Goal: Communication & Community: Participate in discussion

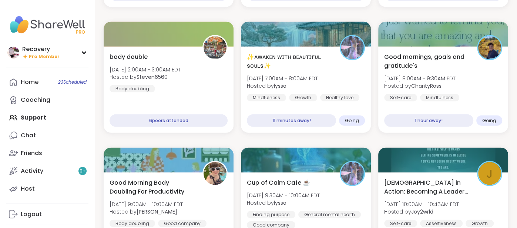
scroll to position [1090, 0]
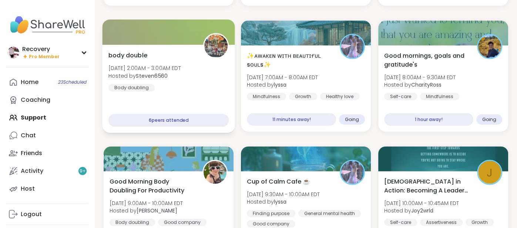
click at [281, 80] on span "Fri, Sep 12 | 7:00AM - 8:00AM EDT" at bounding box center [282, 77] width 71 height 7
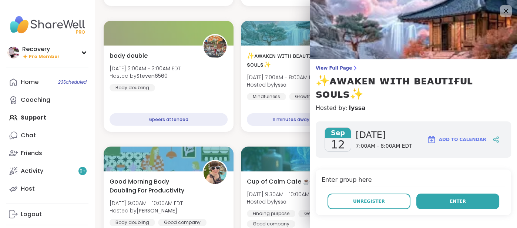
click at [446, 193] on button "Enter" at bounding box center [457, 201] width 83 height 16
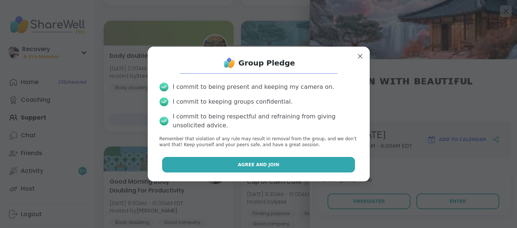
click at [297, 166] on button "Agree and Join" at bounding box center [258, 165] width 193 height 16
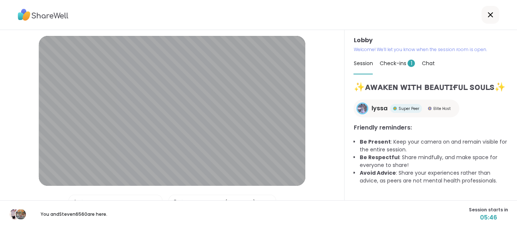
click at [400, 64] on span "Check-ins 1" at bounding box center [397, 63] width 36 height 7
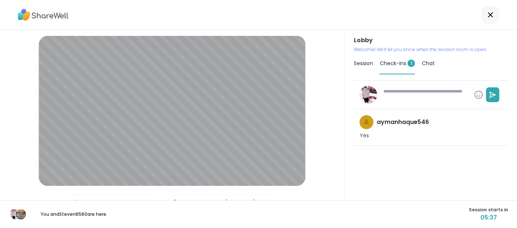
type textarea "*"
click at [421, 65] on div "Session Check-ins 1 Chat" at bounding box center [430, 63] width 155 height 21
click at [426, 67] on span "Chat" at bounding box center [427, 63] width 13 height 7
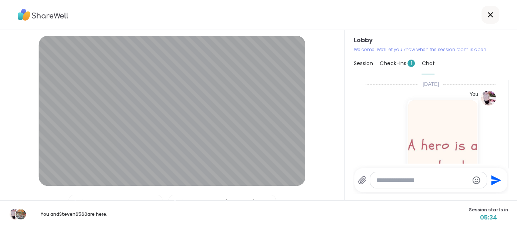
scroll to position [1115, 0]
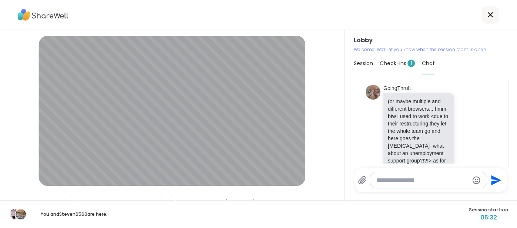
click at [382, 183] on textarea "Type your message" at bounding box center [422, 179] width 92 height 7
type textarea "******"
type textarea "**********"
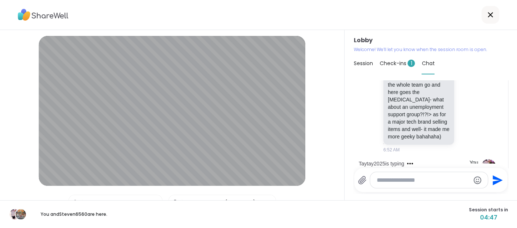
scroll to position [1198, 0]
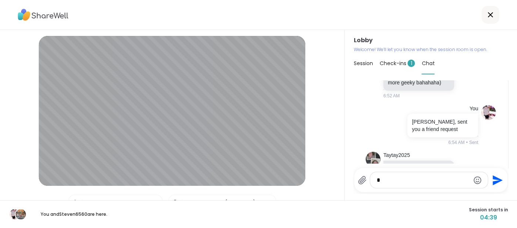
type textarea "**"
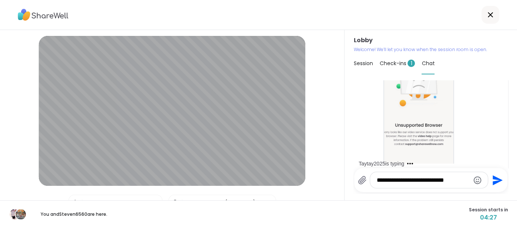
type textarea "**********"
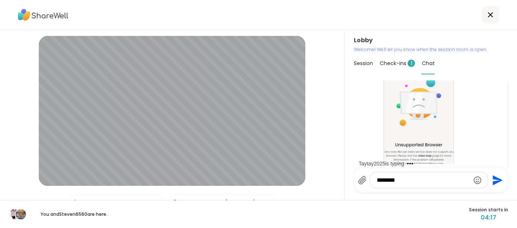
scroll to position [1497, 0]
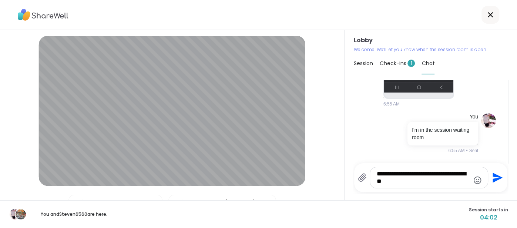
type textarea "**********"
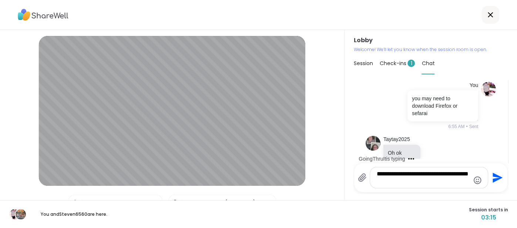
scroll to position [1666, 0]
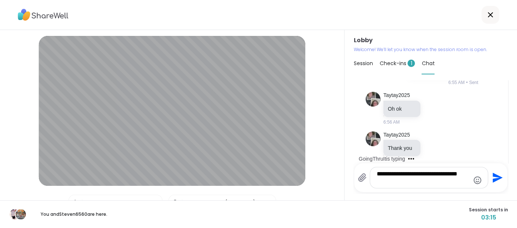
type textarea "**********"
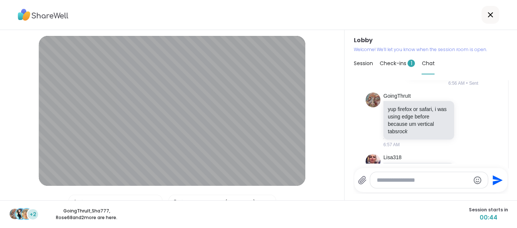
scroll to position [1870, 0]
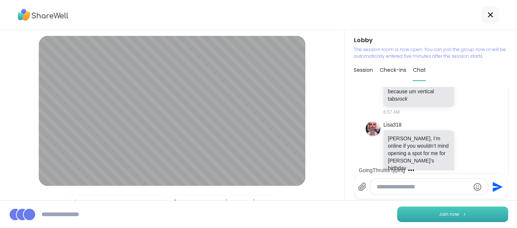
click at [463, 217] on button "Join now" at bounding box center [452, 214] width 111 height 16
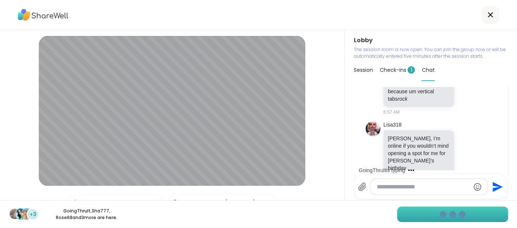
scroll to position [1916, 0]
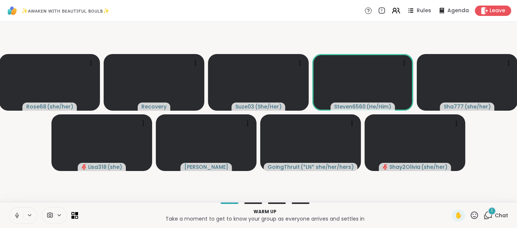
click at [500, 214] on span "Chat" at bounding box center [500, 215] width 13 height 7
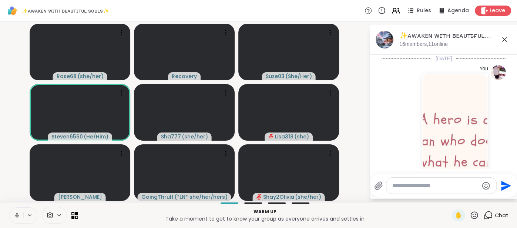
scroll to position [2015, 0]
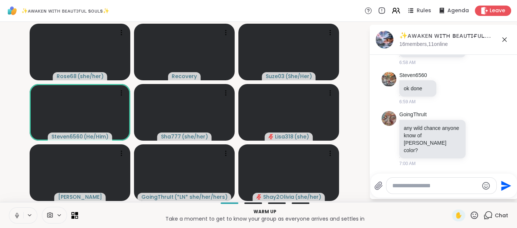
click at [503, 40] on icon at bounding box center [504, 39] width 4 height 4
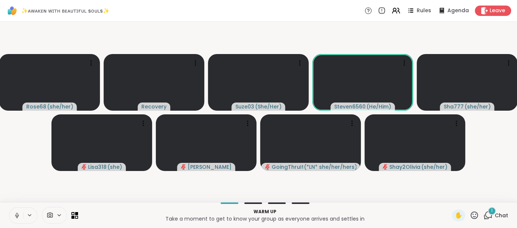
click at [503, 215] on span "Chat" at bounding box center [500, 215] width 13 height 7
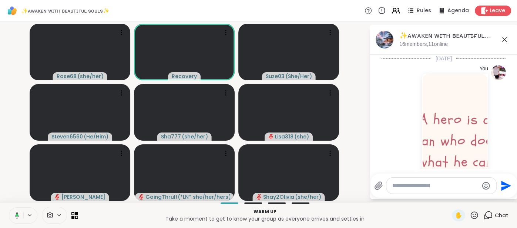
scroll to position [2077, 0]
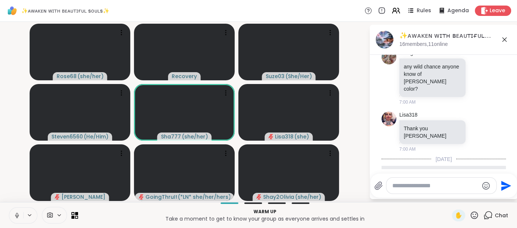
click at [504, 38] on icon at bounding box center [504, 39] width 9 height 9
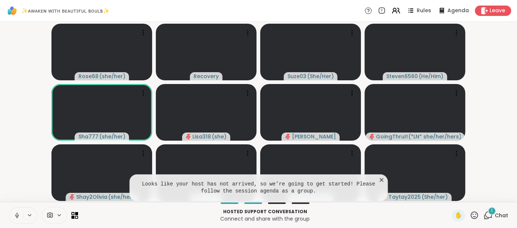
click at [380, 178] on icon at bounding box center [381, 179] width 7 height 7
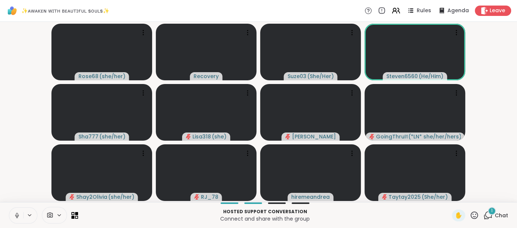
click at [505, 212] on span "Chat" at bounding box center [500, 215] width 13 height 7
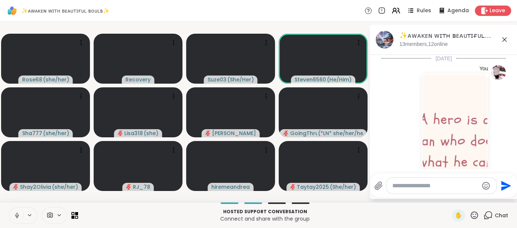
scroll to position [2116, 0]
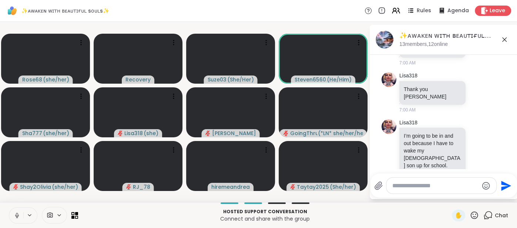
click at [503, 43] on icon at bounding box center [504, 39] width 9 height 9
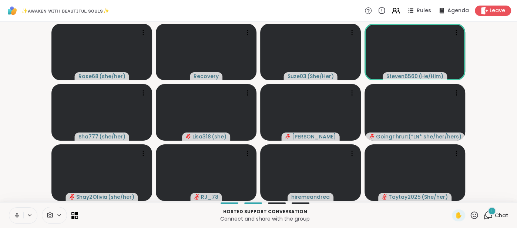
click at [499, 213] on span "Chat" at bounding box center [500, 215] width 13 height 7
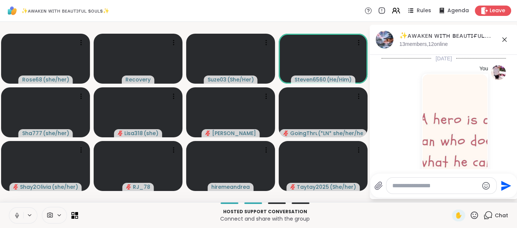
scroll to position [2155, 0]
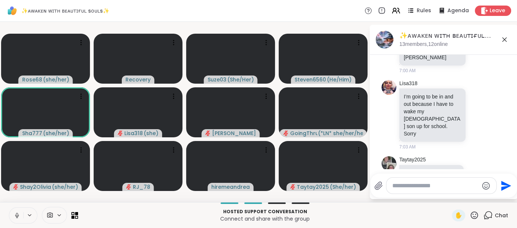
click at [413, 184] on textarea "Type your message" at bounding box center [435, 185] width 86 height 7
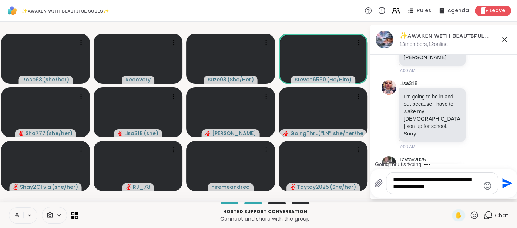
click at [416, 189] on textarea "**********" at bounding box center [436, 183] width 87 height 15
click at [420, 189] on textarea "**********" at bounding box center [436, 183] width 87 height 15
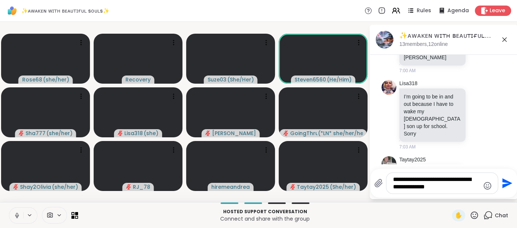
click at [420, 189] on textarea "**********" at bounding box center [436, 183] width 87 height 15
type textarea "**********"
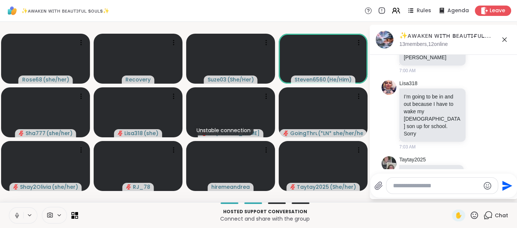
scroll to position [2184, 0]
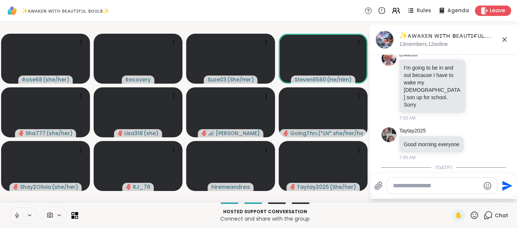
click at [506, 42] on icon at bounding box center [504, 39] width 9 height 9
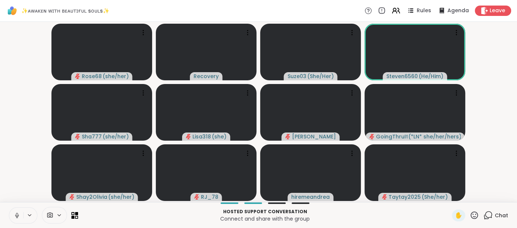
click at [11, 211] on button at bounding box center [16, 215] width 14 height 16
click at [18, 213] on icon at bounding box center [17, 215] width 7 height 7
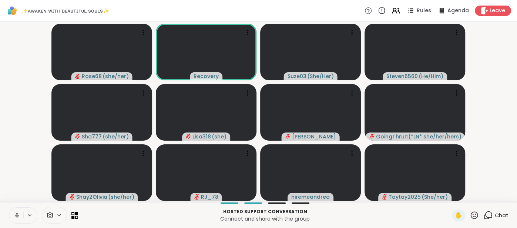
click at [16, 217] on icon at bounding box center [17, 215] width 7 height 7
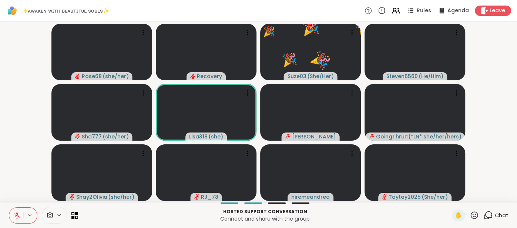
click at [494, 216] on div "Chat" at bounding box center [495, 215] width 25 height 12
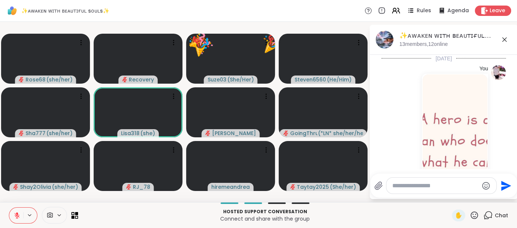
scroll to position [2187, 0]
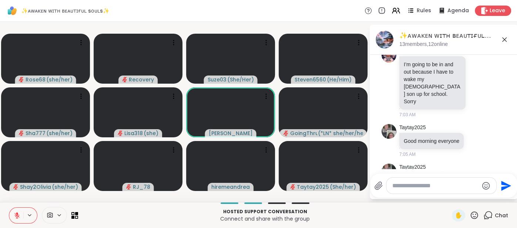
click at [502, 40] on icon at bounding box center [504, 39] width 9 height 9
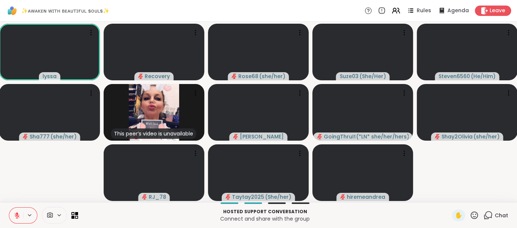
click at [20, 219] on button at bounding box center [16, 215] width 14 height 16
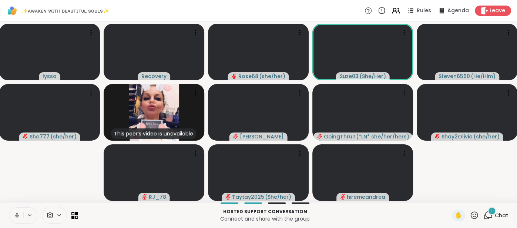
click at [13, 213] on button at bounding box center [16, 215] width 14 height 16
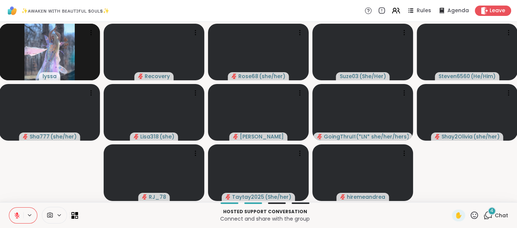
click at [495, 214] on span "Chat" at bounding box center [500, 215] width 13 height 7
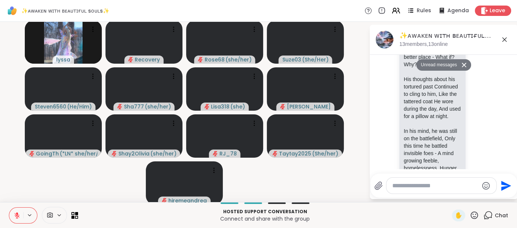
scroll to position [2897, 0]
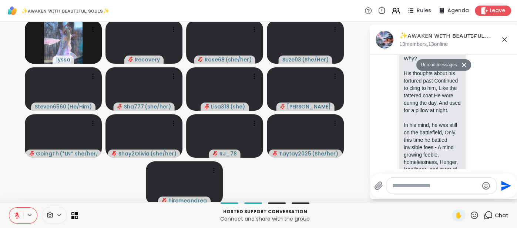
click at [442, 182] on textarea "Type your message" at bounding box center [435, 185] width 86 height 7
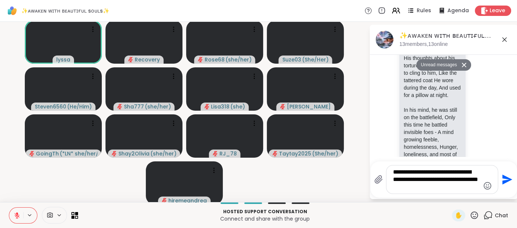
scroll to position [0, 0]
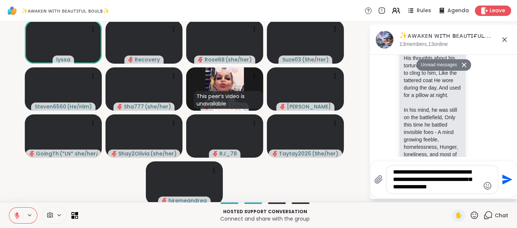
type textarea "**********"
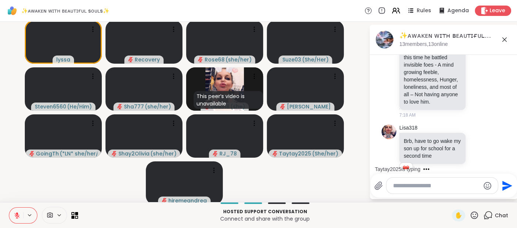
scroll to position [3044, 0]
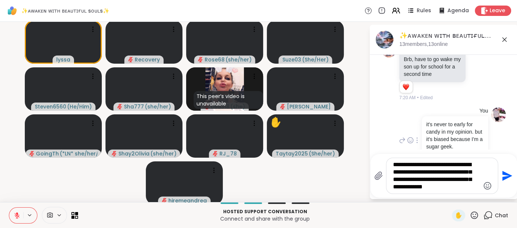
type textarea "**********"
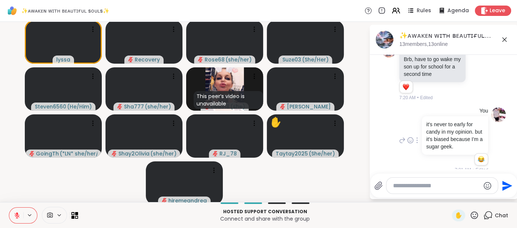
scroll to position [3121, 0]
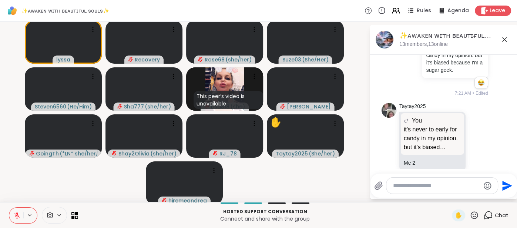
click at [504, 43] on icon at bounding box center [504, 39] width 9 height 9
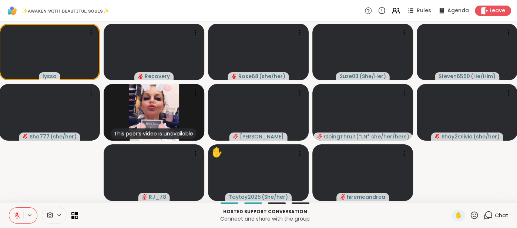
click at [456, 208] on div "Hosted support conversation Connect and share with the group ✋ Chat" at bounding box center [258, 215] width 517 height 26
click at [456, 211] on span "✋" at bounding box center [457, 215] width 7 height 9
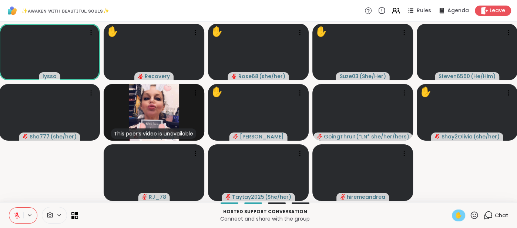
click at [15, 216] on icon at bounding box center [16, 215] width 5 height 5
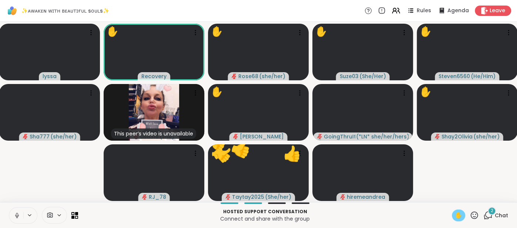
click at [17, 216] on icon at bounding box center [17, 214] width 2 height 3
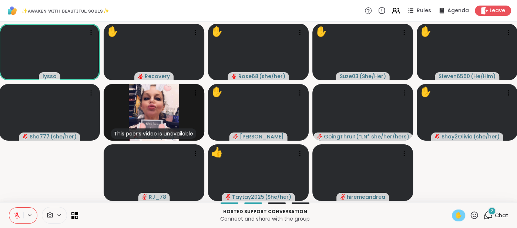
click at [455, 212] on span "✋" at bounding box center [457, 215] width 7 height 9
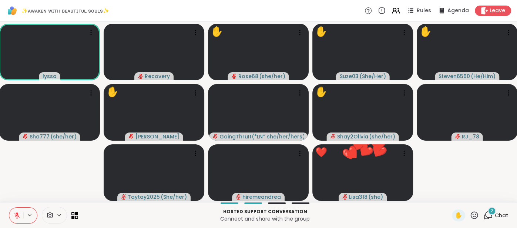
click at [14, 210] on button at bounding box center [16, 215] width 14 height 16
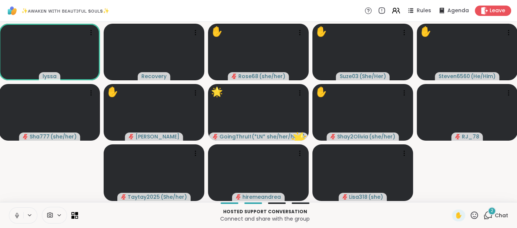
click at [14, 213] on icon at bounding box center [17, 215] width 7 height 7
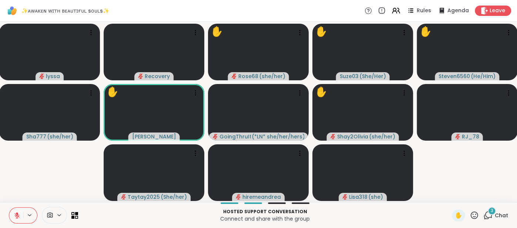
click at [502, 212] on span "Chat" at bounding box center [500, 215] width 13 height 7
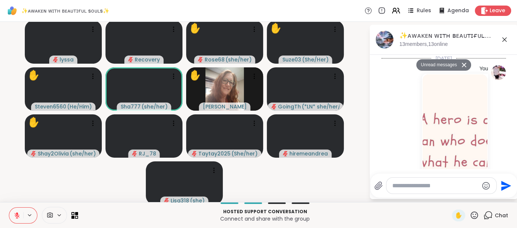
scroll to position [3350, 0]
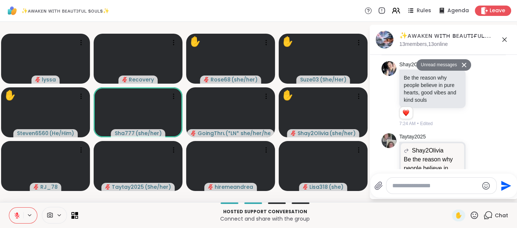
click at [503, 41] on icon at bounding box center [504, 39] width 9 height 9
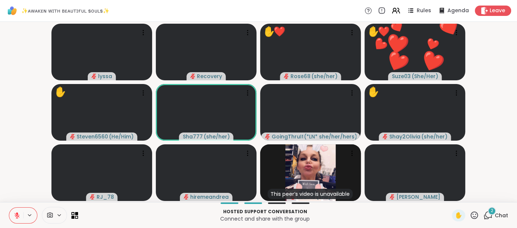
click at [473, 214] on icon at bounding box center [473, 214] width 9 height 9
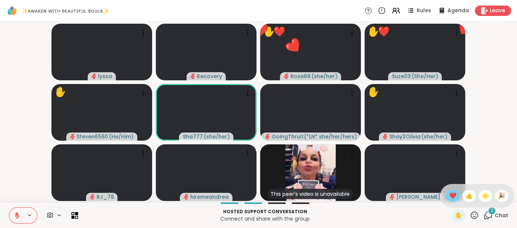
click at [452, 199] on span "❤️" at bounding box center [452, 195] width 7 height 9
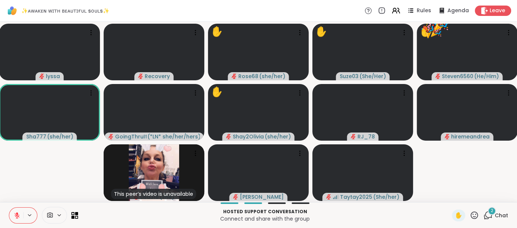
click at [499, 218] on span "Chat" at bounding box center [500, 215] width 13 height 7
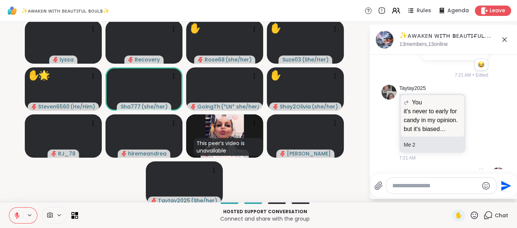
scroll to position [3123, 0]
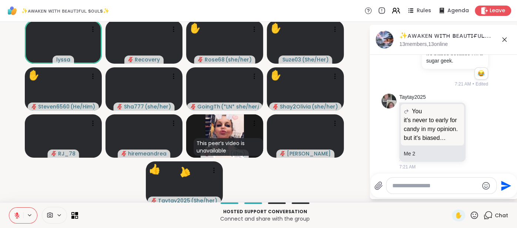
click at [503, 40] on icon at bounding box center [504, 39] width 9 height 9
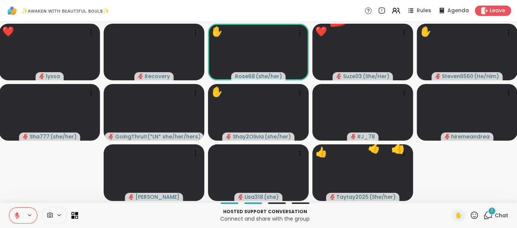
click at [473, 215] on icon at bounding box center [473, 214] width 9 height 9
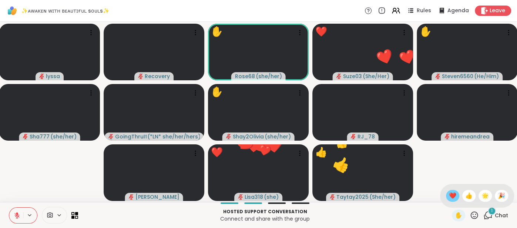
click at [453, 199] on span "❤️" at bounding box center [452, 195] width 7 height 9
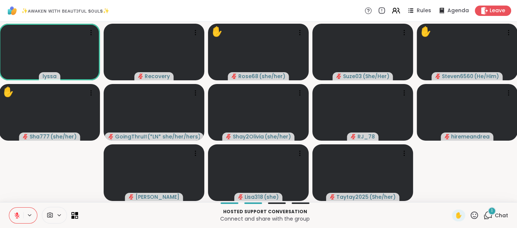
click at [11, 213] on button at bounding box center [16, 215] width 14 height 16
click at [16, 213] on icon at bounding box center [17, 214] width 2 height 3
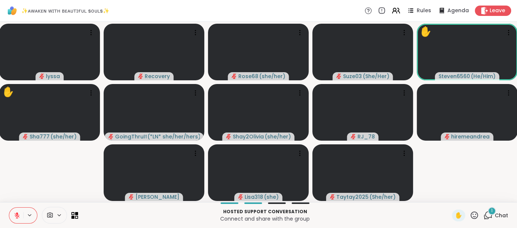
click at [504, 215] on span "Chat" at bounding box center [500, 215] width 13 height 7
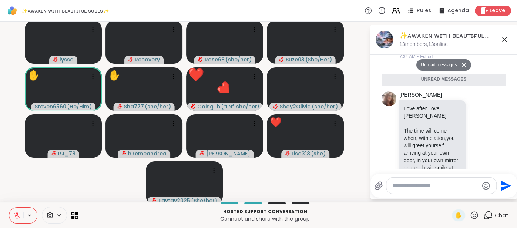
scroll to position [3232, 0]
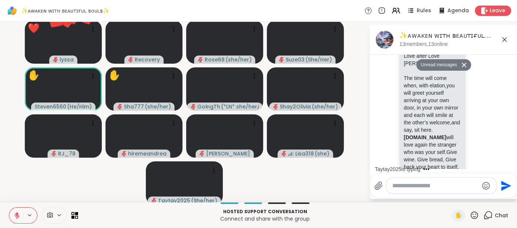
click at [502, 38] on icon at bounding box center [504, 39] width 9 height 9
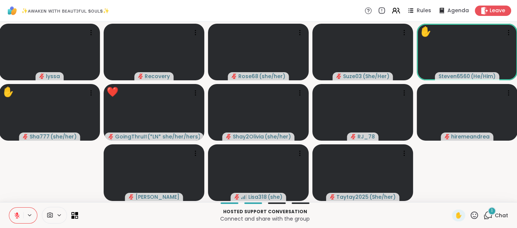
click at [498, 213] on span "Chat" at bounding box center [500, 215] width 13 height 7
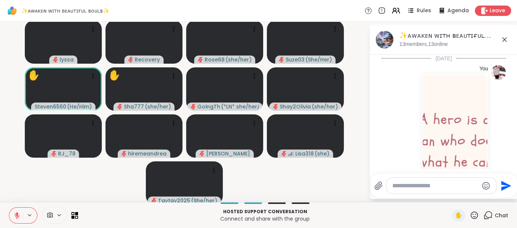
scroll to position [3290, 0]
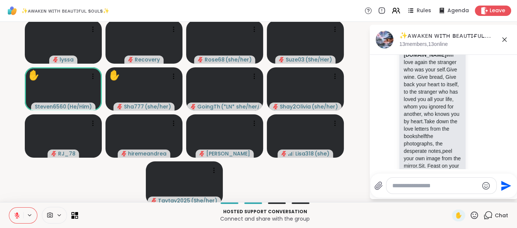
click at [503, 42] on icon at bounding box center [504, 39] width 9 height 9
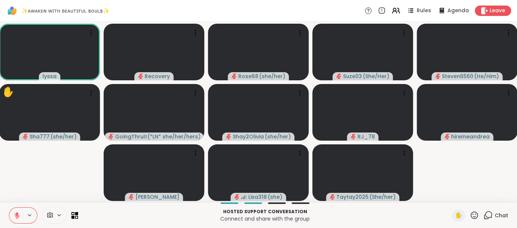
click at [505, 216] on span "Chat" at bounding box center [500, 215] width 13 height 7
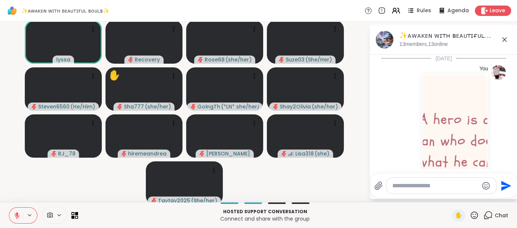
scroll to position [3275, 0]
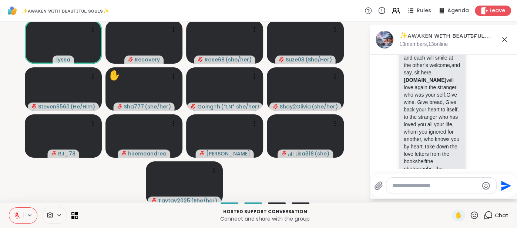
click at [437, 189] on textarea "Type your message" at bounding box center [435, 185] width 86 height 7
type textarea "*****"
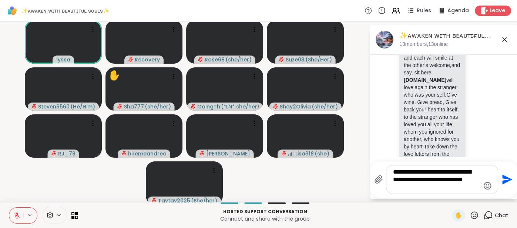
type textarea "**********"
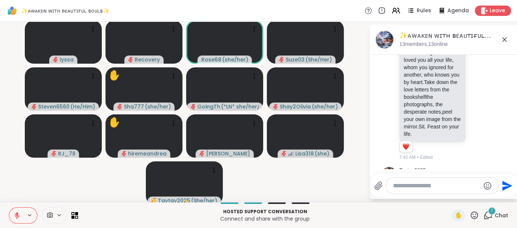
scroll to position [3420, 0]
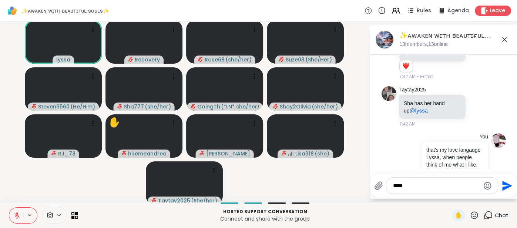
type textarea "*****"
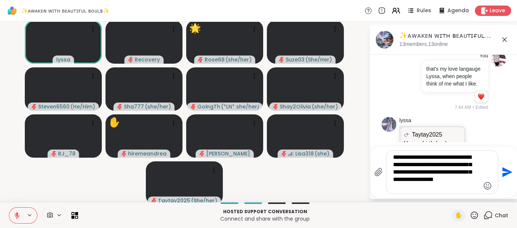
type textarea "**********"
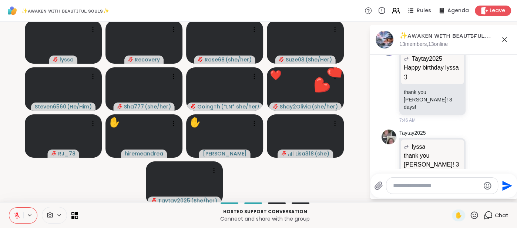
scroll to position [3588, 0]
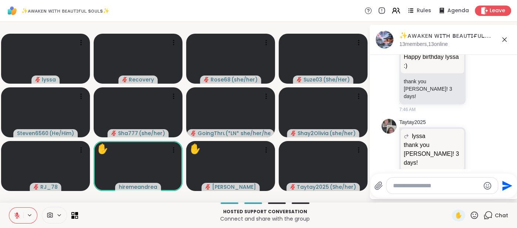
type textarea "*"
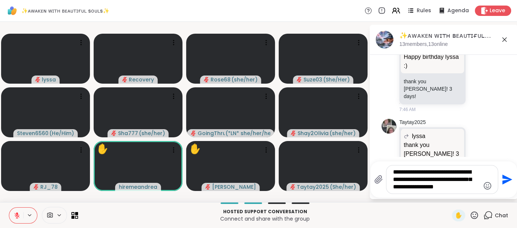
type textarea "**********"
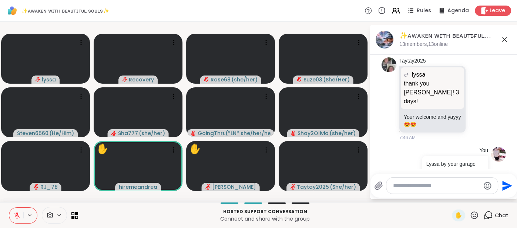
scroll to position [3660, 0]
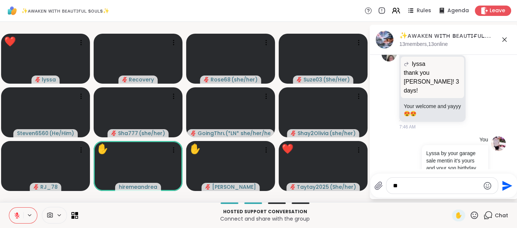
type textarea "*"
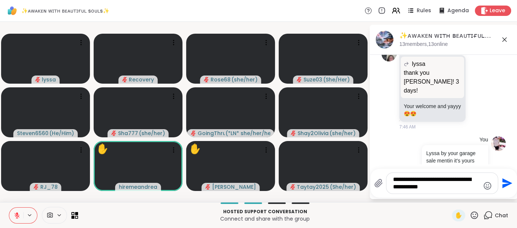
type textarea "**********"
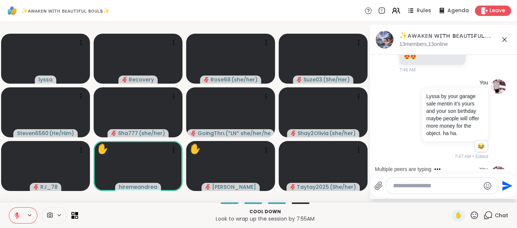
scroll to position [3778, 0]
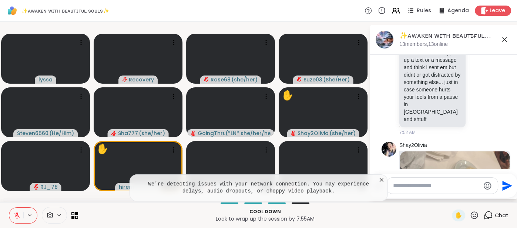
scroll to position [4145, 0]
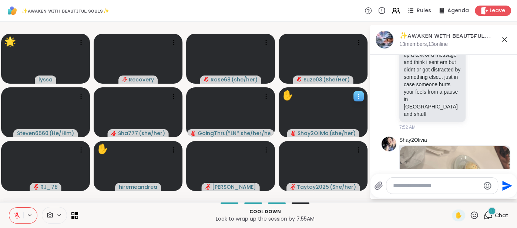
scroll to position [4185, 0]
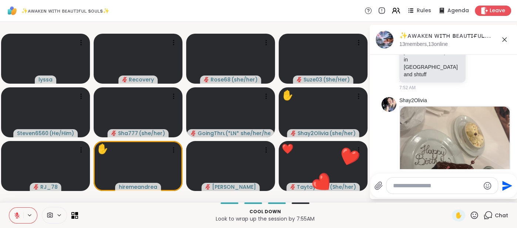
click at [425, 186] on textarea "Type your message" at bounding box center [436, 185] width 87 height 7
type textarea "*"
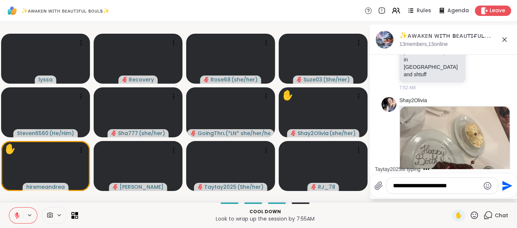
scroll to position [4224, 0]
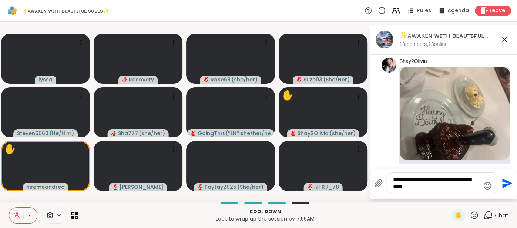
type textarea "**********"
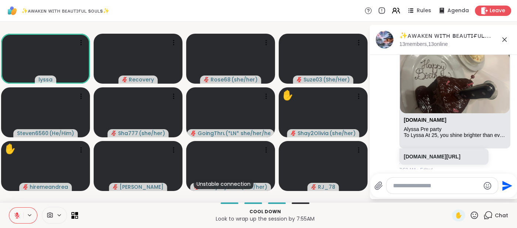
scroll to position [4391, 0]
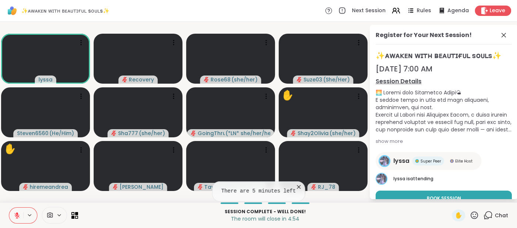
click at [494, 41] on div "Register for Your Next Session!" at bounding box center [443, 38] width 136 height 14
click at [499, 34] on icon at bounding box center [503, 35] width 9 height 9
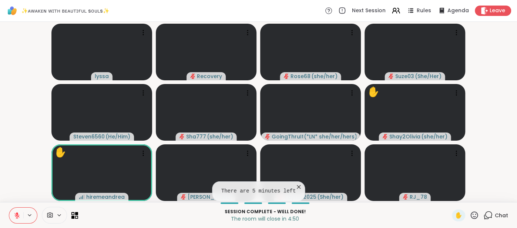
click at [494, 214] on span "Chat" at bounding box center [500, 215] width 13 height 7
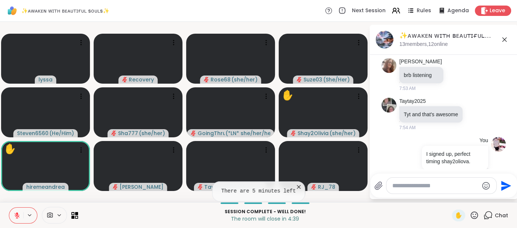
click at [503, 38] on icon at bounding box center [504, 39] width 9 height 9
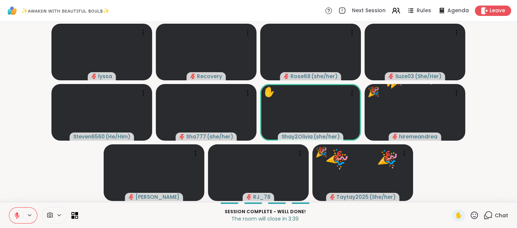
click at [13, 212] on button at bounding box center [16, 215] width 14 height 16
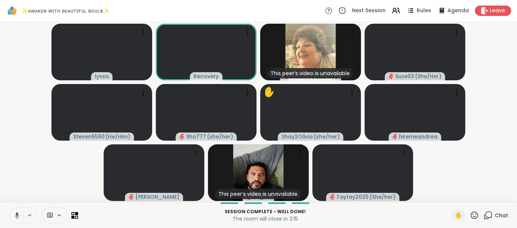
click at [14, 213] on icon at bounding box center [16, 215] width 7 height 7
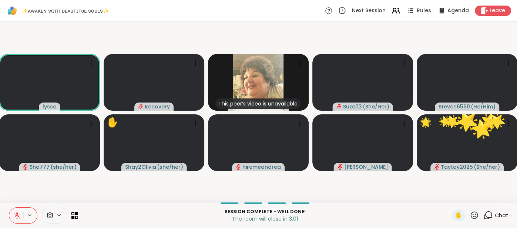
click at [16, 212] on button at bounding box center [16, 215] width 14 height 16
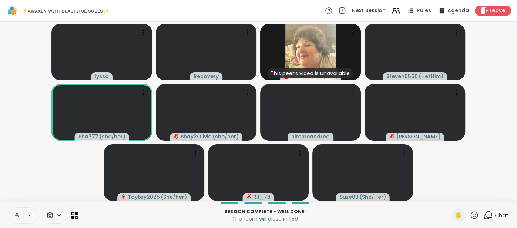
click at [13, 212] on button at bounding box center [16, 215] width 14 height 16
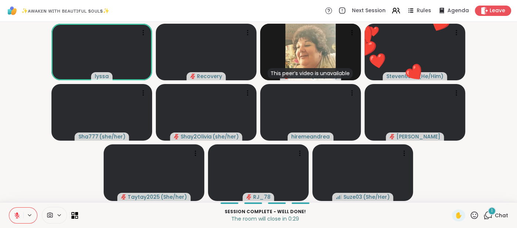
click at [500, 215] on span "Chat" at bounding box center [500, 215] width 13 height 7
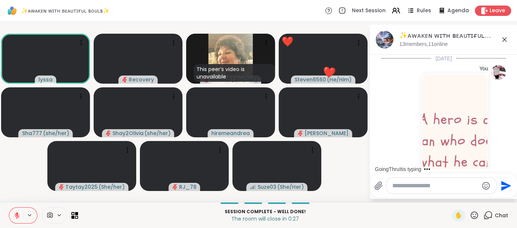
scroll to position [4509, 0]
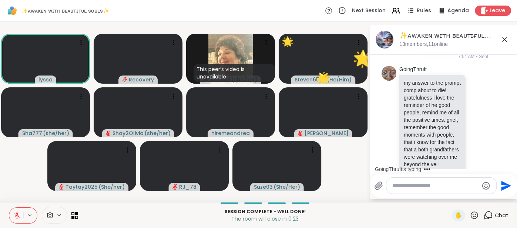
click at [504, 37] on icon at bounding box center [504, 39] width 9 height 9
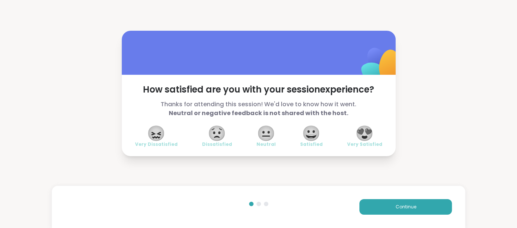
click at [361, 136] on span "😍" at bounding box center [364, 132] width 18 height 13
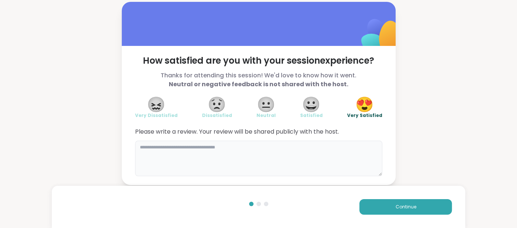
click at [255, 165] on textarea at bounding box center [258, 159] width 247 height 36
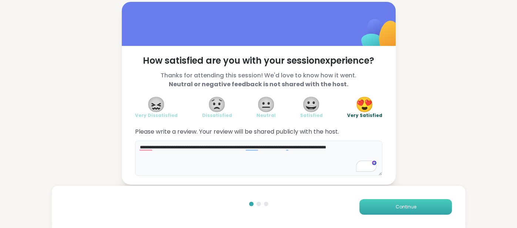
type textarea "**********"
click at [362, 208] on button "Continue" at bounding box center [405, 207] width 92 height 16
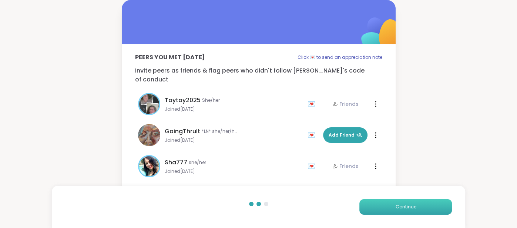
click at [362, 208] on button "Continue" at bounding box center [405, 207] width 92 height 16
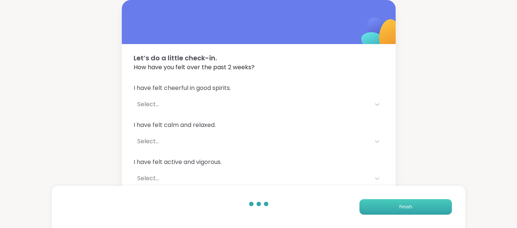
click at [361, 208] on button "Finish" at bounding box center [405, 207] width 92 height 16
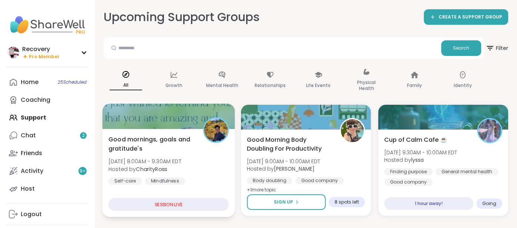
click at [220, 156] on div "Good mornings, goals and gratitude's Fri, Sep 12 | 8:00AM - 9:30AM EDT Hosted b…" at bounding box center [168, 165] width 120 height 60
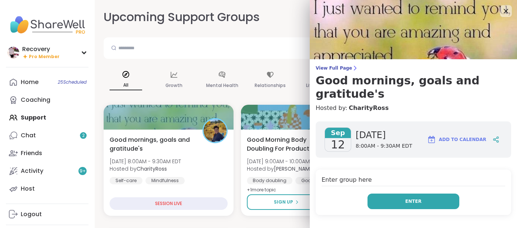
click at [372, 193] on button "Enter" at bounding box center [413, 201] width 92 height 16
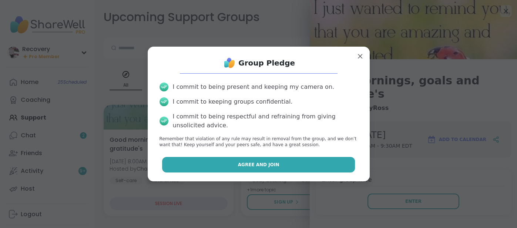
click at [336, 167] on button "Agree and Join" at bounding box center [258, 165] width 193 height 16
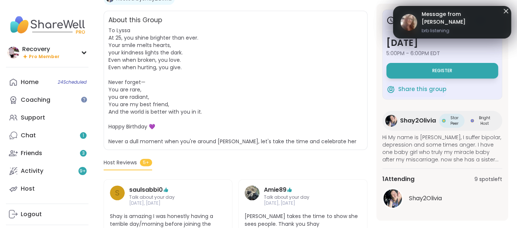
scroll to position [159, 0]
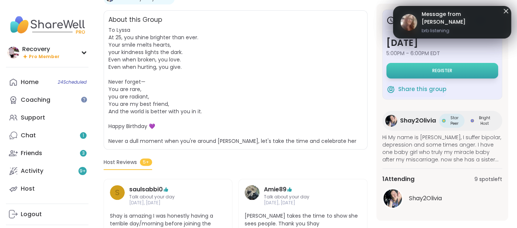
click at [470, 71] on button "Register" at bounding box center [442, 71] width 112 height 16
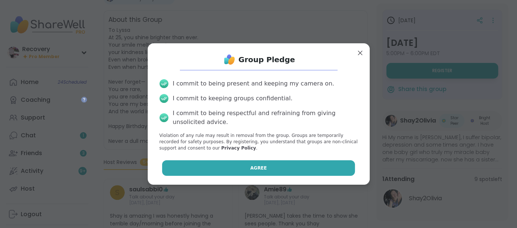
click at [326, 162] on button "Agree" at bounding box center [258, 168] width 193 height 16
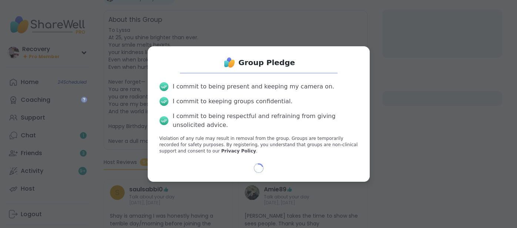
select select "**"
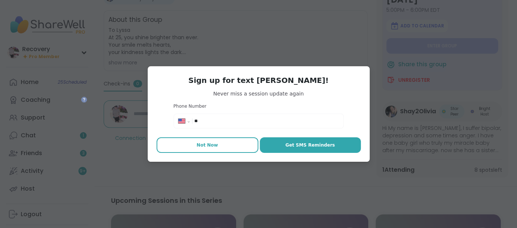
click at [194, 139] on button "Not Now" at bounding box center [207, 145] width 102 height 16
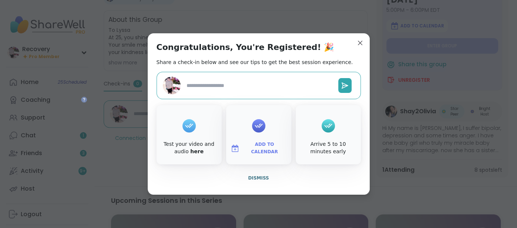
type textarea "*"
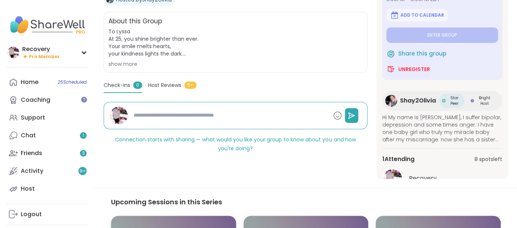
scroll to position [12, 0]
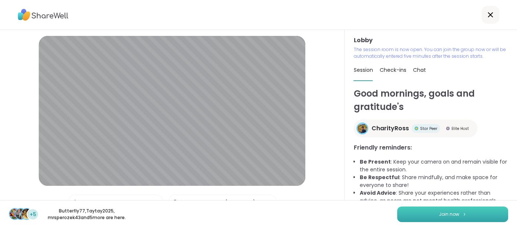
click at [450, 215] on span "Join now" at bounding box center [449, 214] width 20 height 7
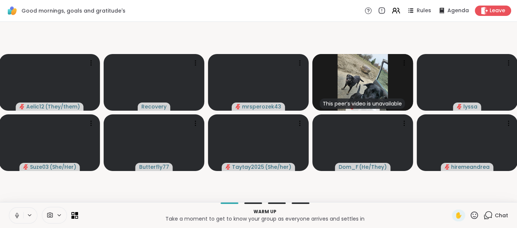
click at [14, 215] on icon at bounding box center [17, 215] width 7 height 7
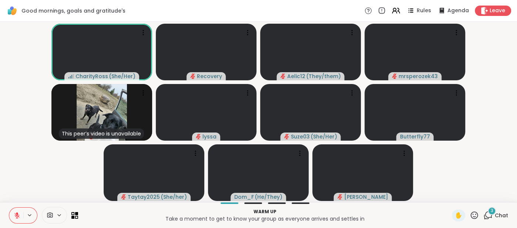
click at [505, 216] on span "Chat" at bounding box center [500, 215] width 13 height 7
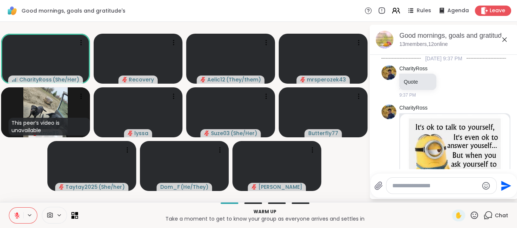
scroll to position [318, 0]
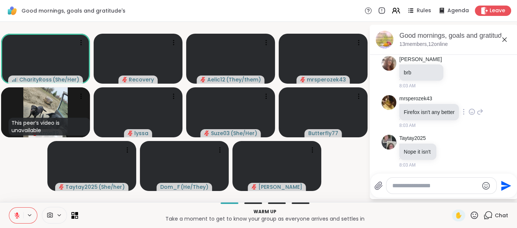
click at [464, 115] on div "mrsperozek43 Firefox isn't any better 8:03 AM" at bounding box center [441, 112] width 84 height 34
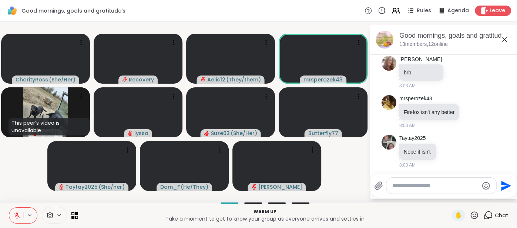
click at [506, 40] on icon at bounding box center [504, 39] width 9 height 9
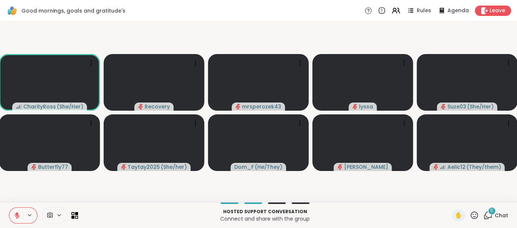
click at [14, 213] on icon at bounding box center [17, 215] width 7 height 7
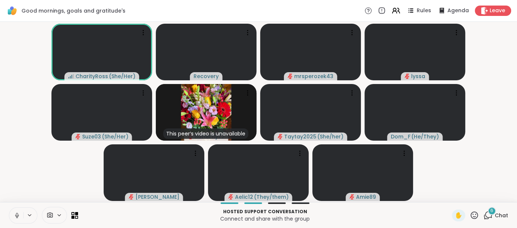
click at [14, 216] on icon at bounding box center [17, 215] width 7 height 7
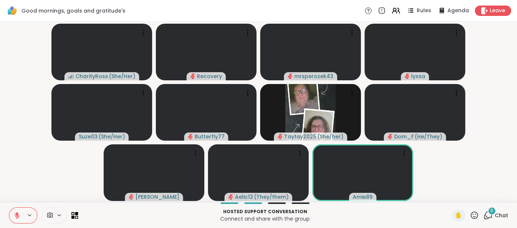
click at [16, 209] on button at bounding box center [16, 215] width 14 height 16
click at [14, 215] on icon at bounding box center [17, 215] width 7 height 7
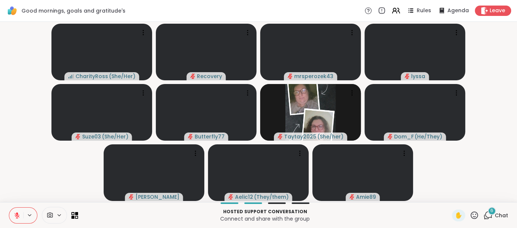
click at [18, 212] on icon at bounding box center [17, 215] width 7 height 7
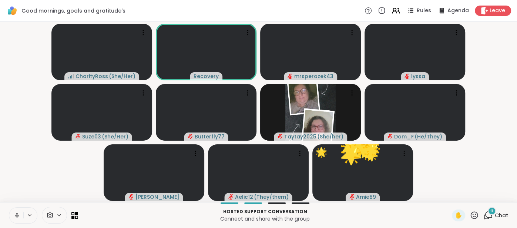
click at [10, 216] on button at bounding box center [16, 215] width 14 height 16
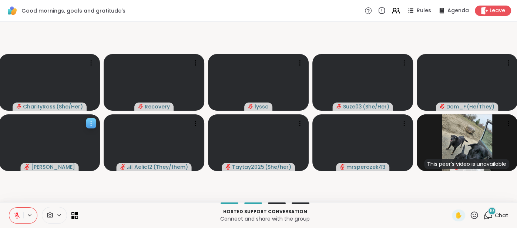
click at [66, 170] on video at bounding box center [49, 142] width 101 height 57
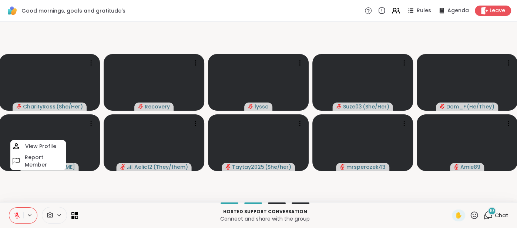
click at [18, 210] on button at bounding box center [16, 215] width 14 height 16
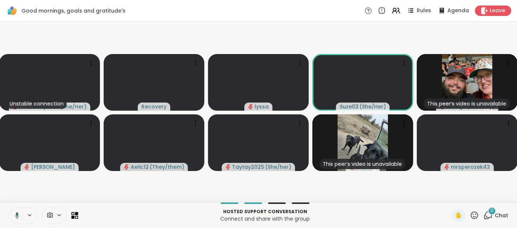
click at [16, 214] on icon at bounding box center [17, 215] width 4 height 6
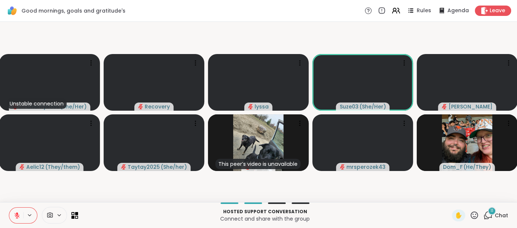
click at [16, 212] on icon at bounding box center [17, 215] width 7 height 7
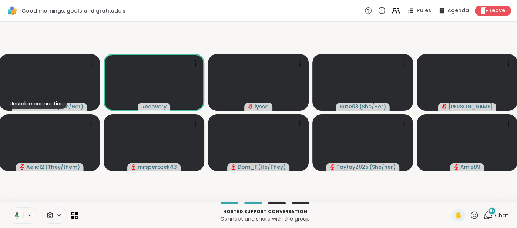
click at [13, 218] on icon at bounding box center [16, 215] width 7 height 7
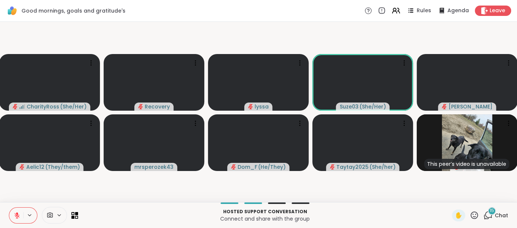
click at [12, 218] on button at bounding box center [16, 215] width 14 height 16
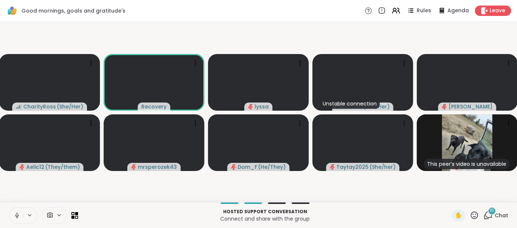
click at [11, 216] on button at bounding box center [16, 215] width 14 height 16
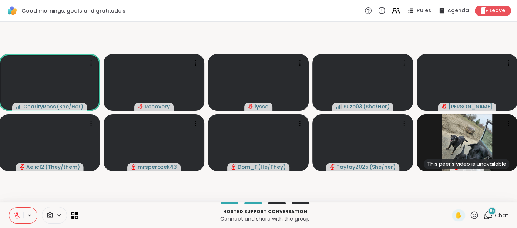
click at [14, 218] on icon at bounding box center [17, 215] width 7 height 7
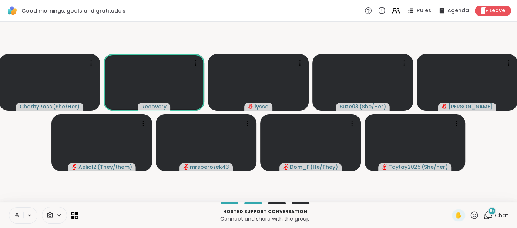
click at [12, 217] on button at bounding box center [16, 215] width 14 height 16
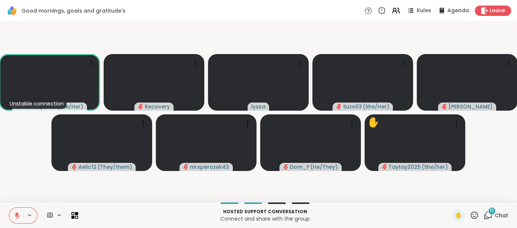
click at [16, 210] on button at bounding box center [16, 215] width 14 height 16
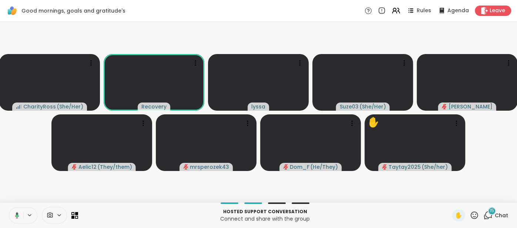
click at [11, 214] on button at bounding box center [15, 215] width 15 height 16
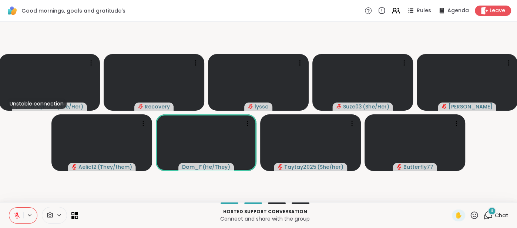
click at [494, 211] on div "3" at bounding box center [491, 211] width 8 height 8
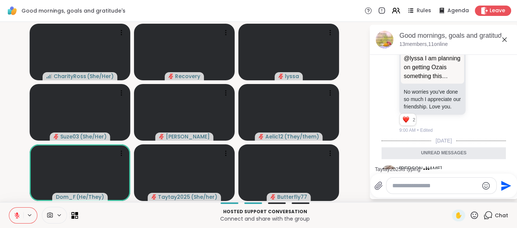
scroll to position [2381, 0]
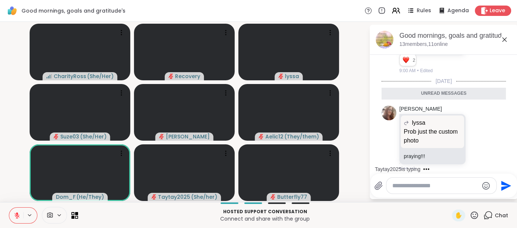
click at [433, 183] on textarea "Type your message" at bounding box center [435, 185] width 86 height 7
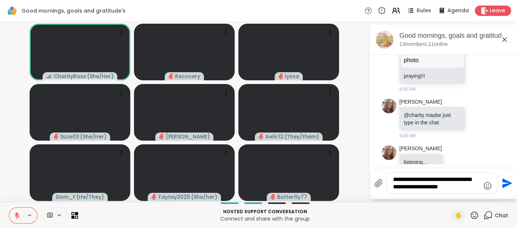
scroll to position [2444, 0]
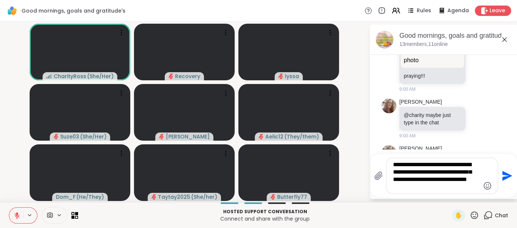
type textarea "**********"
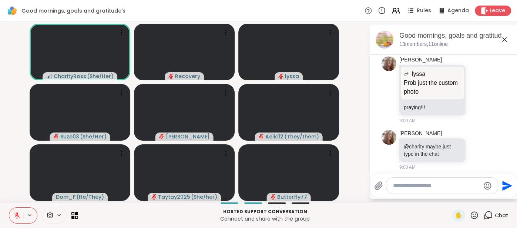
scroll to position [2508, 0]
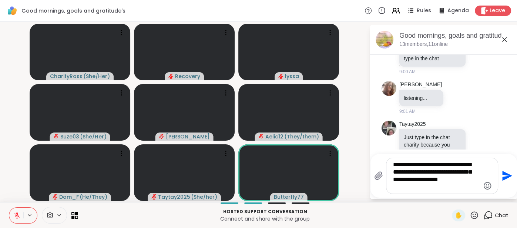
type textarea "**********"
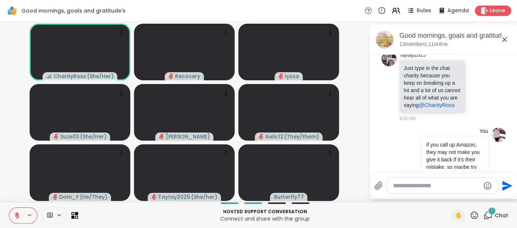
scroll to position [2616, 0]
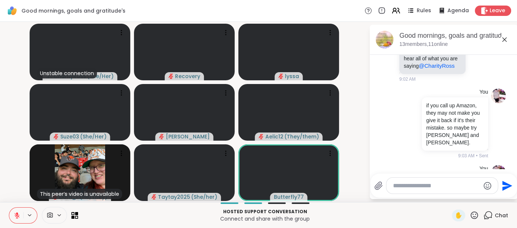
click at [506, 41] on icon at bounding box center [504, 39] width 9 height 9
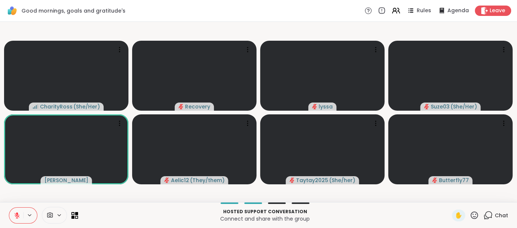
click at [497, 213] on span "Chat" at bounding box center [500, 215] width 13 height 7
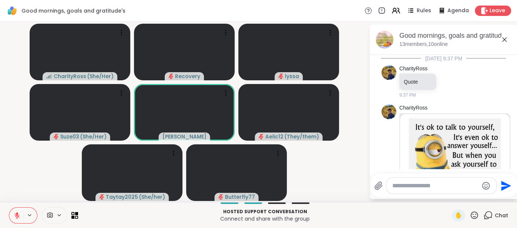
scroll to position [2609, 0]
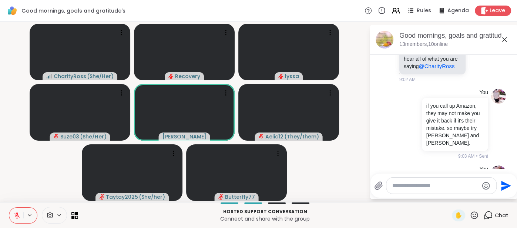
click at [503, 39] on icon at bounding box center [504, 39] width 9 height 9
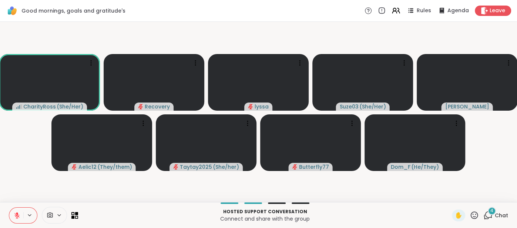
click at [15, 212] on icon at bounding box center [17, 215] width 7 height 7
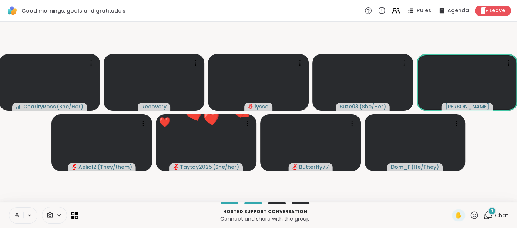
click at [14, 213] on icon at bounding box center [17, 215] width 7 height 7
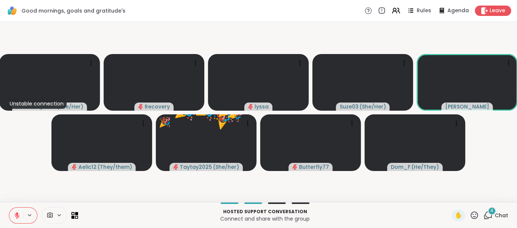
click at [506, 219] on span "Chat" at bounding box center [500, 215] width 13 height 7
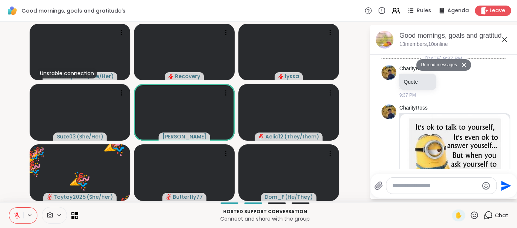
scroll to position [2879, 0]
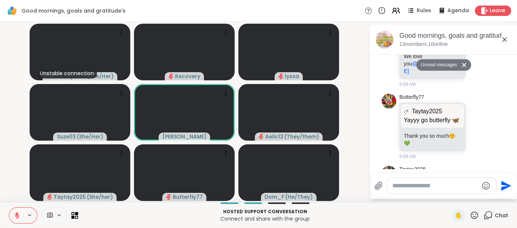
click at [502, 40] on icon at bounding box center [504, 39] width 9 height 9
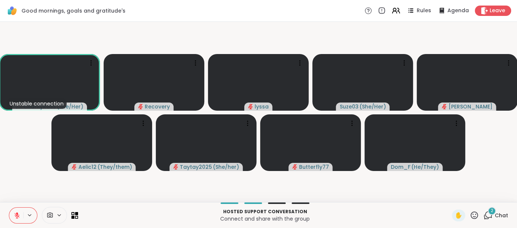
click at [18, 210] on button at bounding box center [16, 215] width 14 height 16
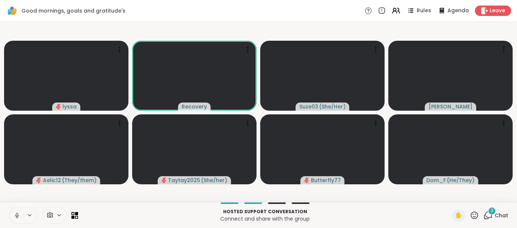
click at [503, 208] on div "Hosted support conversation Connect and share with the group ✋ 3 Chat" at bounding box center [258, 215] width 517 height 26
click at [501, 215] on span "Chat" at bounding box center [500, 215] width 13 height 7
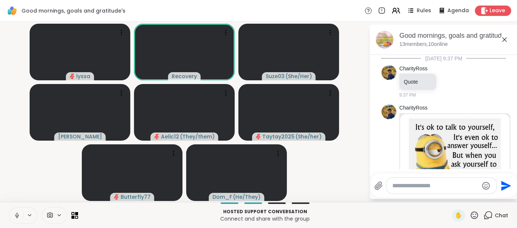
scroll to position [3021, 0]
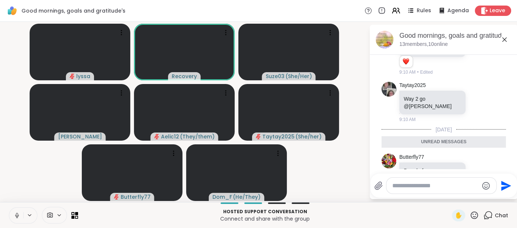
click at [503, 42] on icon at bounding box center [504, 39] width 9 height 9
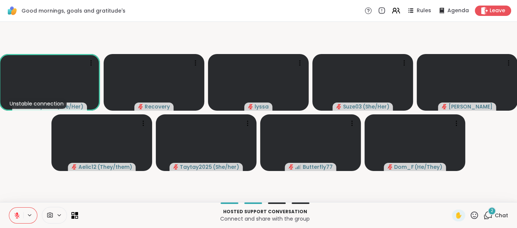
click at [15, 219] on button at bounding box center [16, 215] width 14 height 16
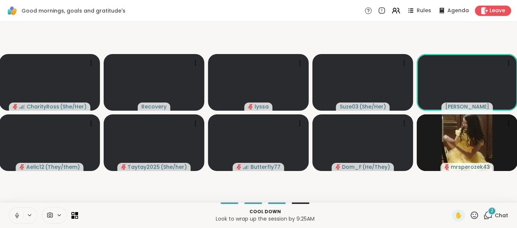
click at [14, 217] on icon at bounding box center [17, 215] width 7 height 7
click at [509, 215] on div "Cool down Look to wrap up the session by 9:25AM ✋ 2 Chat" at bounding box center [258, 215] width 517 height 26
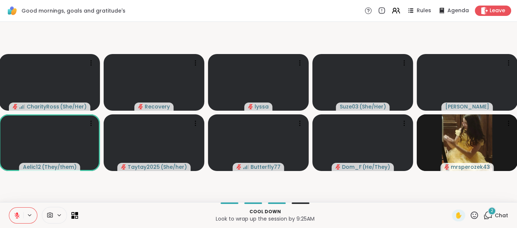
click at [506, 215] on span "Chat" at bounding box center [500, 215] width 13 height 7
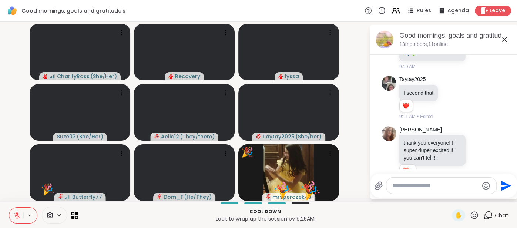
scroll to position [3134, 0]
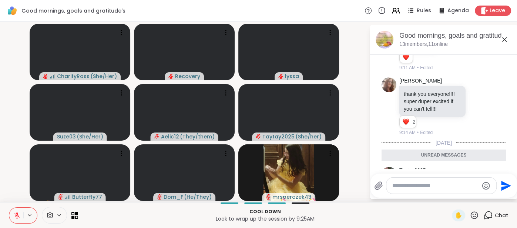
click at [501, 43] on icon at bounding box center [504, 39] width 9 height 9
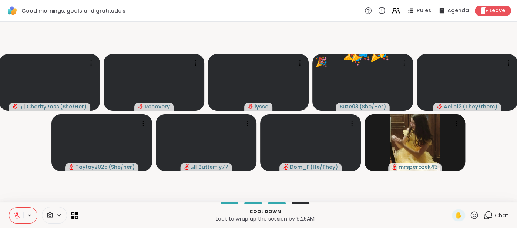
click at [16, 213] on icon at bounding box center [17, 215] width 7 height 7
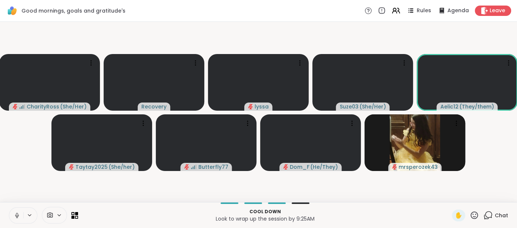
click at [14, 213] on icon at bounding box center [17, 215] width 7 height 7
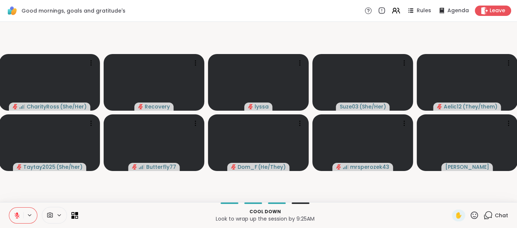
click at [13, 223] on button at bounding box center [16, 215] width 14 height 16
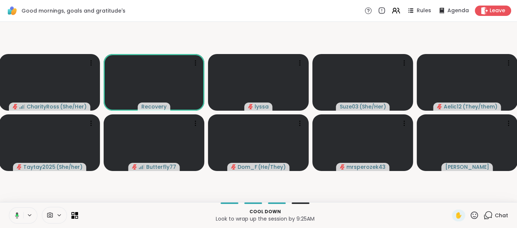
click at [15, 217] on icon at bounding box center [16, 215] width 7 height 7
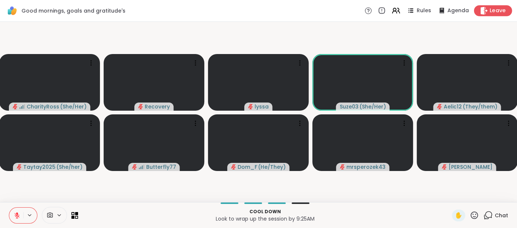
click at [486, 13] on icon at bounding box center [484, 11] width 8 height 8
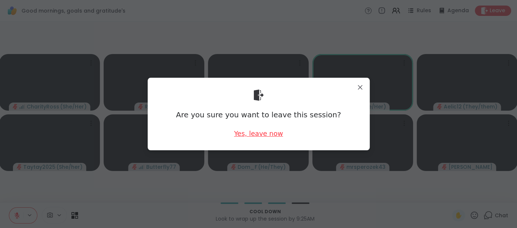
click at [277, 134] on div "Yes, leave now" at bounding box center [258, 133] width 49 height 9
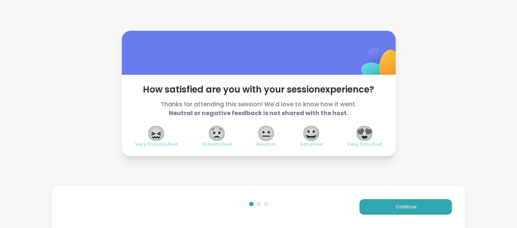
click at [367, 133] on span "😍" at bounding box center [364, 132] width 18 height 13
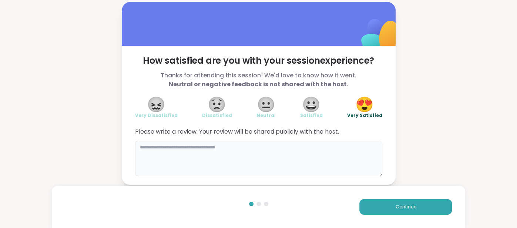
click at [327, 149] on textarea at bounding box center [258, 159] width 247 height 36
type textarea "**********"
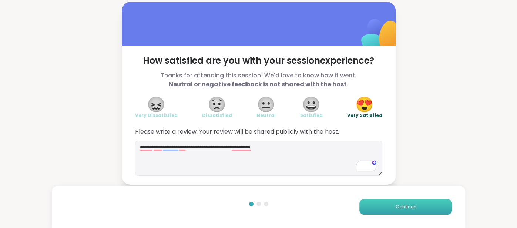
click at [376, 200] on button "Continue" at bounding box center [405, 207] width 92 height 16
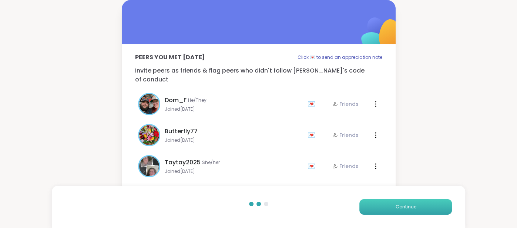
click at [376, 200] on button "Continue" at bounding box center [405, 207] width 92 height 16
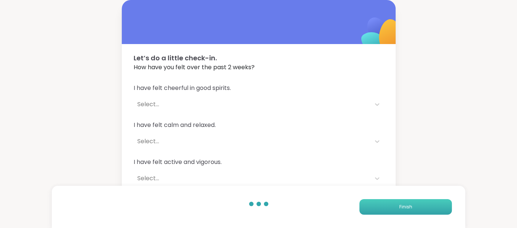
click at [376, 200] on button "Finish" at bounding box center [405, 207] width 92 height 16
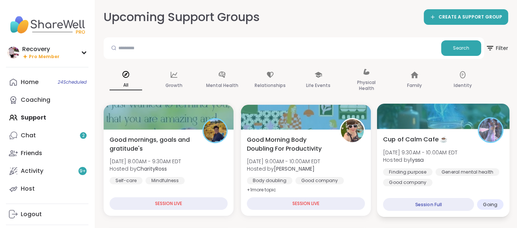
click at [391, 161] on span "Hosted by lyssa" at bounding box center [420, 159] width 74 height 7
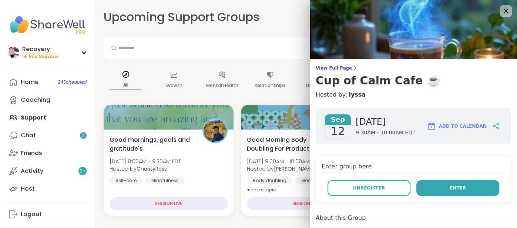
click at [437, 187] on button "Enter" at bounding box center [457, 188] width 83 height 16
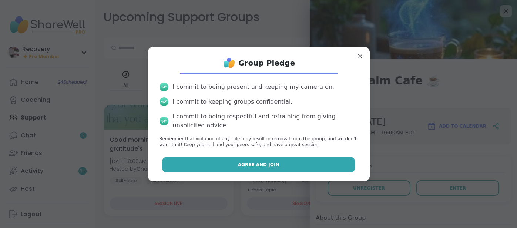
click at [337, 171] on button "Agree and Join" at bounding box center [258, 165] width 193 height 16
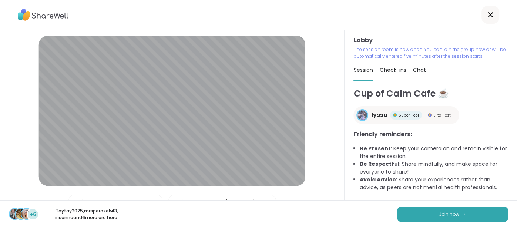
click at [443, 214] on span "Join now" at bounding box center [449, 214] width 20 height 7
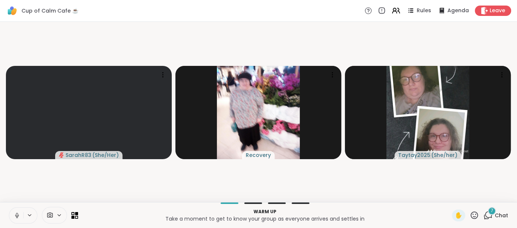
click at [11, 211] on button at bounding box center [16, 215] width 14 height 16
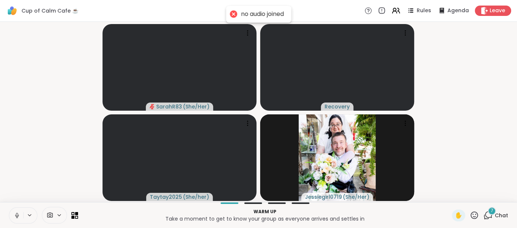
click at [15, 214] on icon at bounding box center [17, 215] width 7 height 7
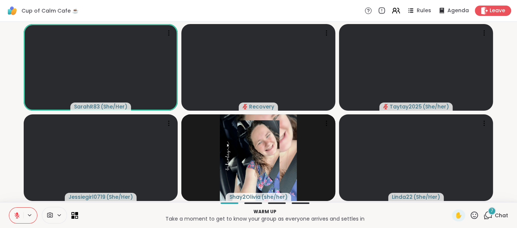
click at [499, 214] on span "Chat" at bounding box center [500, 215] width 13 height 7
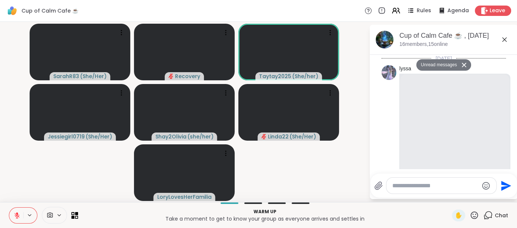
scroll to position [1980, 0]
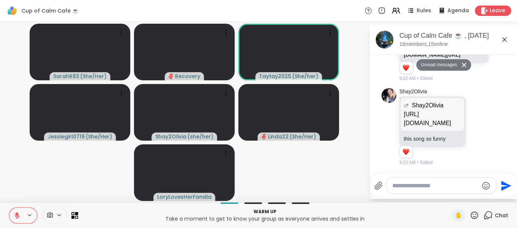
click at [14, 215] on icon at bounding box center [17, 215] width 7 height 7
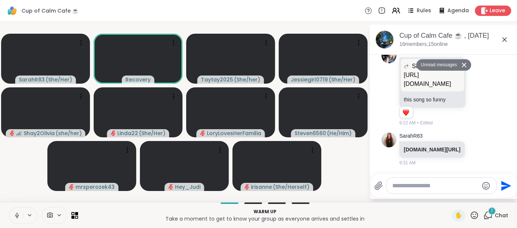
scroll to position [2009, 0]
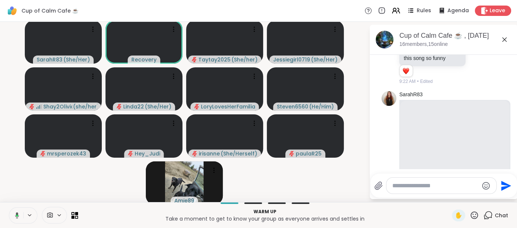
click at [13, 211] on button at bounding box center [15, 215] width 15 height 16
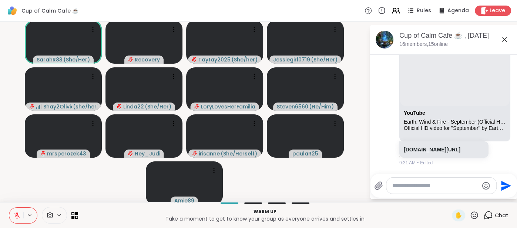
scroll to position [2144, 0]
click at [401, 187] on textarea "Type your message" at bounding box center [435, 185] width 86 height 7
type textarea "**"
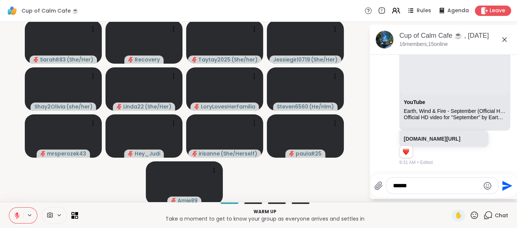
scroll to position [2155, 0]
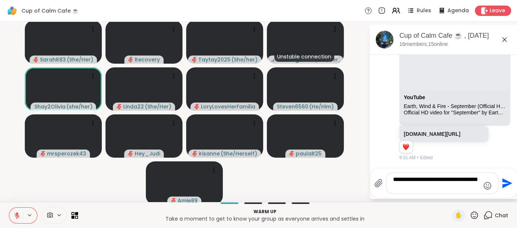
type textarea "**********"
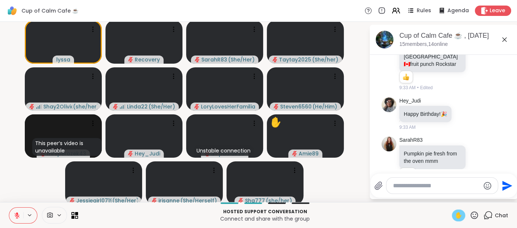
scroll to position [3186, 0]
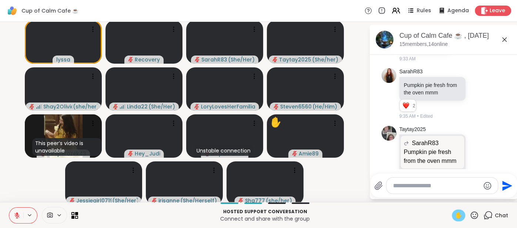
click at [457, 214] on span "✋" at bounding box center [457, 215] width 7 height 9
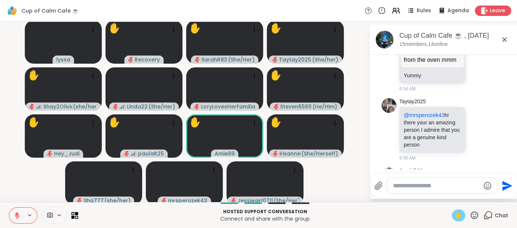
scroll to position [3319, 0]
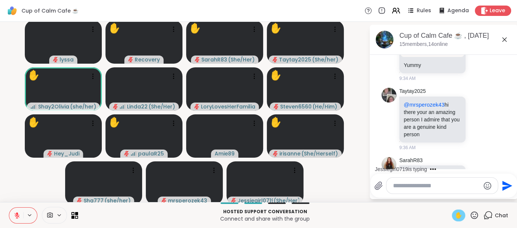
click at [455, 217] on span "✋" at bounding box center [457, 215] width 7 height 9
click at [14, 213] on icon at bounding box center [17, 215] width 7 height 7
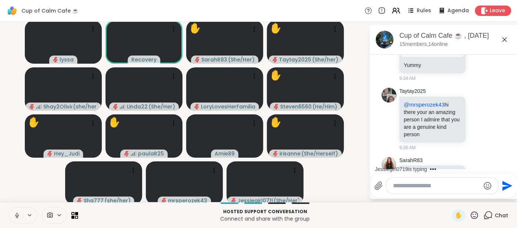
click at [15, 216] on icon at bounding box center [17, 215] width 7 height 7
click at [16, 210] on button at bounding box center [15, 215] width 15 height 16
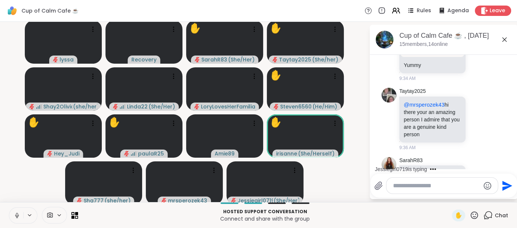
scroll to position [3410, 0]
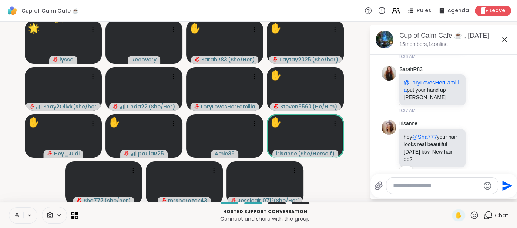
click at [11, 215] on button at bounding box center [16, 215] width 14 height 16
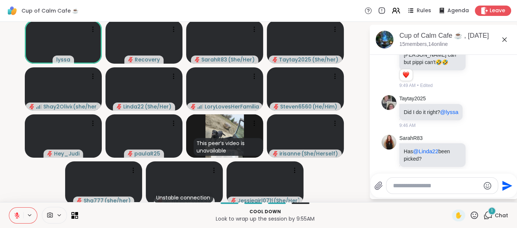
scroll to position [4539, 0]
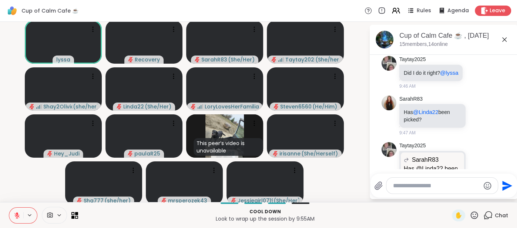
click at [395, 187] on textarea "Type your message" at bounding box center [436, 185] width 87 height 7
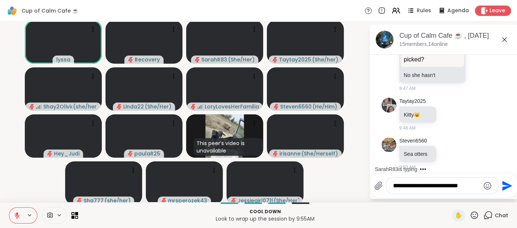
type textarea "**********"
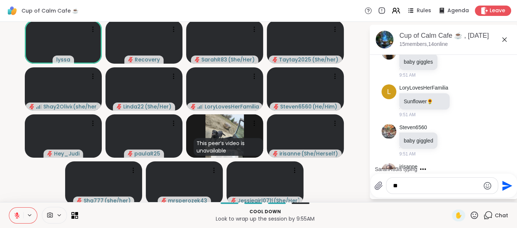
scroll to position [4992, 0]
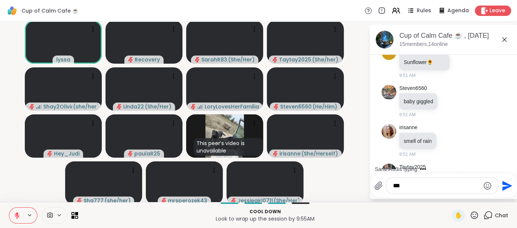
type textarea "****"
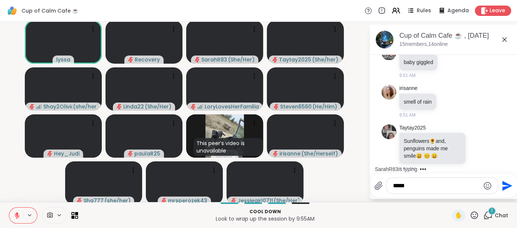
scroll to position [5071, 0]
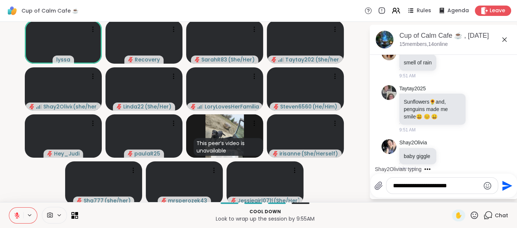
type textarea "**********"
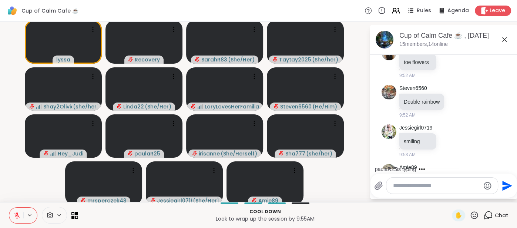
scroll to position [5570, 0]
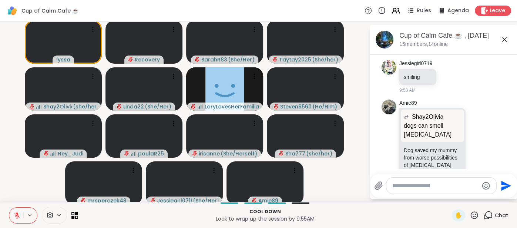
scroll to position [5591, 0]
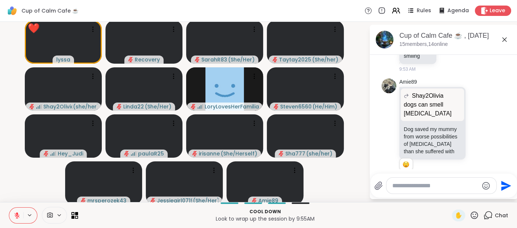
click at [477, 213] on icon at bounding box center [473, 214] width 9 height 9
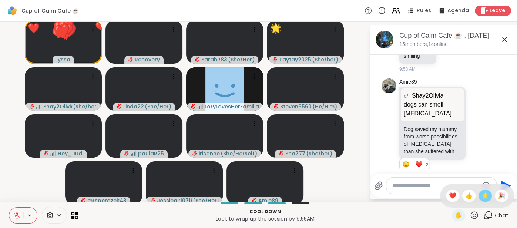
click at [481, 197] on span "🌟" at bounding box center [484, 195] width 7 height 9
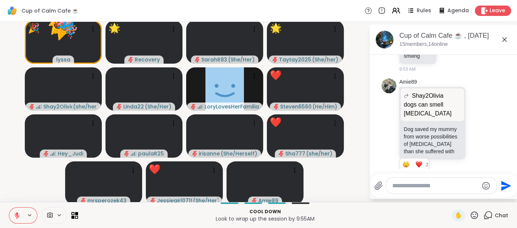
click at [476, 213] on icon at bounding box center [473, 214] width 9 height 9
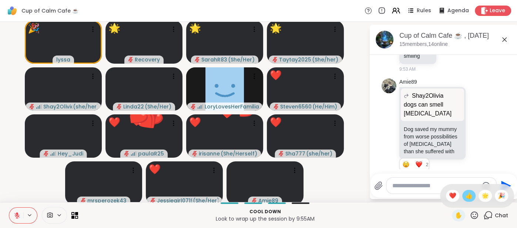
click at [469, 196] on span "👍" at bounding box center [468, 195] width 7 height 9
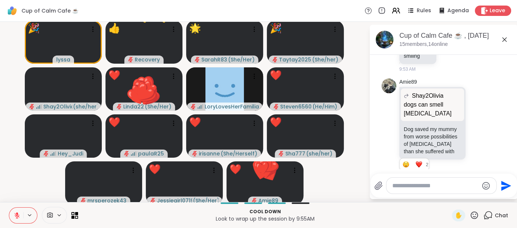
click at [473, 215] on icon at bounding box center [473, 214] width 7 height 7
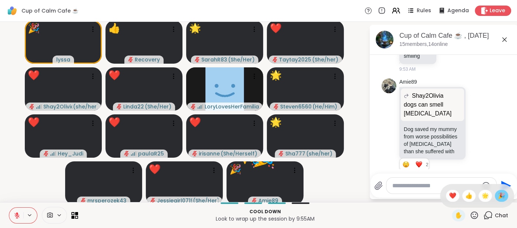
click at [503, 198] on span "🎉" at bounding box center [500, 195] width 7 height 9
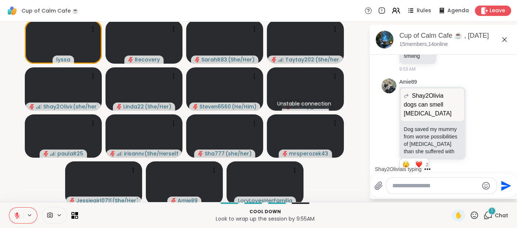
scroll to position [5637, 0]
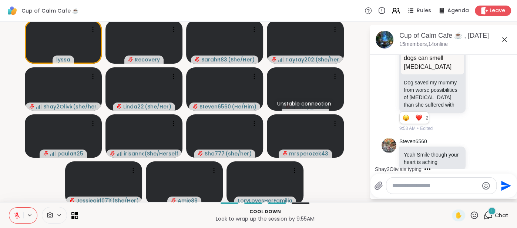
click at [431, 182] on textarea "Type your message" at bounding box center [435, 185] width 86 height 7
type textarea "**"
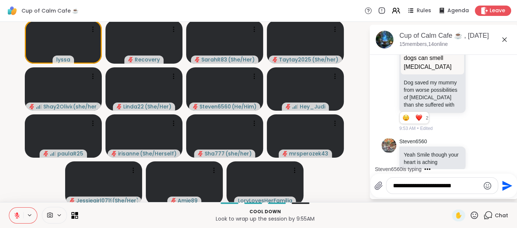
type textarea "**********"
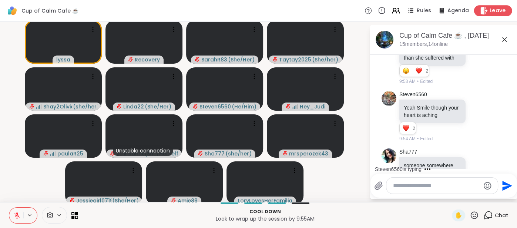
click at [494, 14] on span "Leave" at bounding box center [497, 11] width 16 height 8
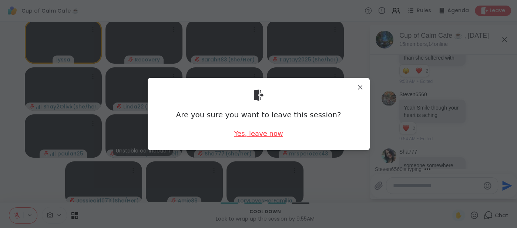
scroll to position [5695, 0]
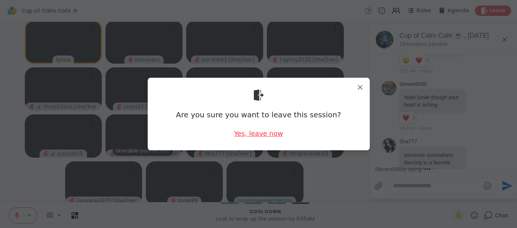
click at [275, 135] on div "Yes, leave now" at bounding box center [258, 133] width 49 height 9
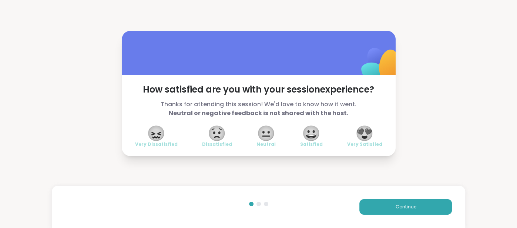
click at [365, 135] on span "😍" at bounding box center [364, 132] width 18 height 13
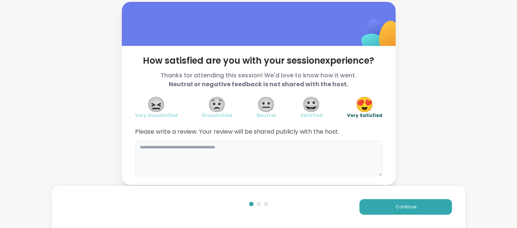
click at [334, 149] on textarea at bounding box center [258, 159] width 247 height 36
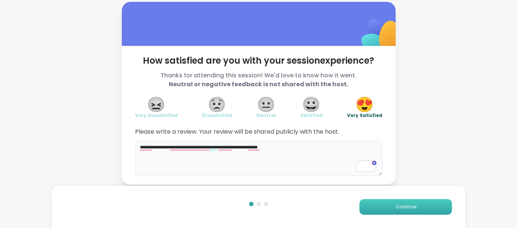
type textarea "**********"
click at [381, 201] on button "Continue" at bounding box center [405, 207] width 92 height 16
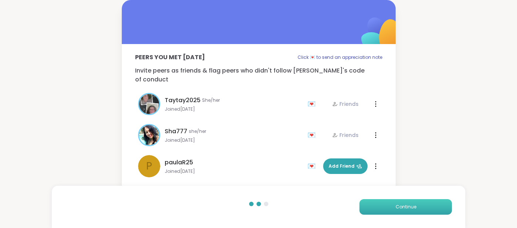
click at [381, 201] on button "Continue" at bounding box center [405, 207] width 92 height 16
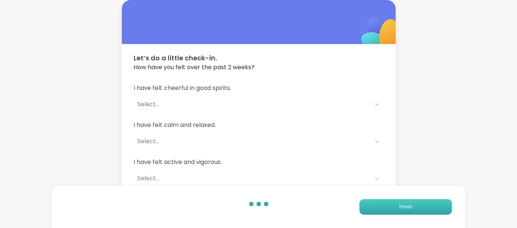
click at [381, 201] on button "Finish" at bounding box center [405, 207] width 92 height 16
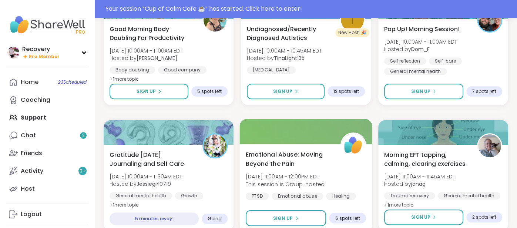
scroll to position [262, 0]
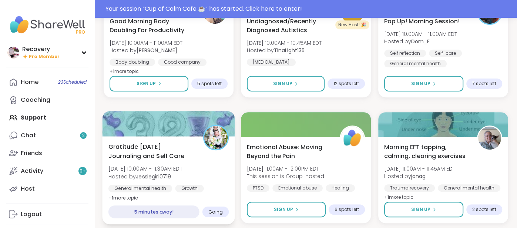
click at [182, 174] on span "Hosted by Jessiegirl0719" at bounding box center [145, 175] width 74 height 7
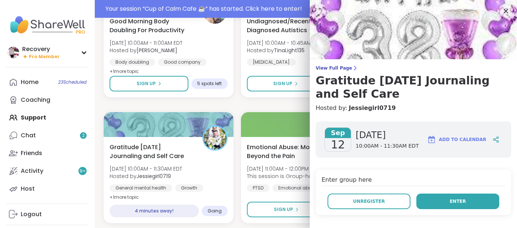
click at [430, 199] on button "Enter" at bounding box center [457, 201] width 83 height 16
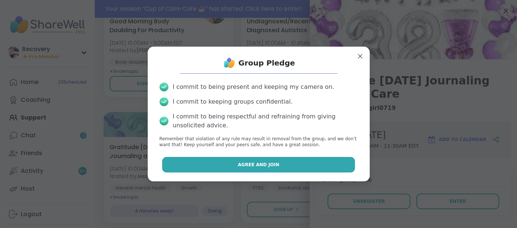
click at [332, 170] on button "Agree and Join" at bounding box center [258, 165] width 193 height 16
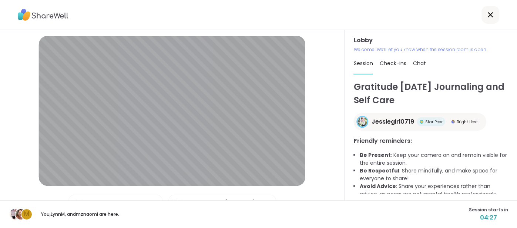
click at [488, 15] on icon at bounding box center [490, 14] width 9 height 9
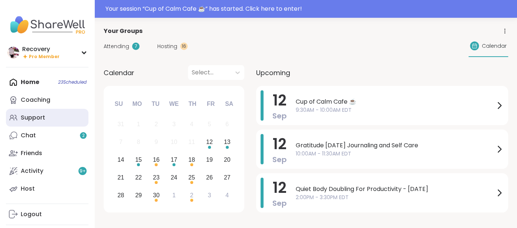
click at [60, 118] on link "Support" at bounding box center [47, 118] width 82 height 18
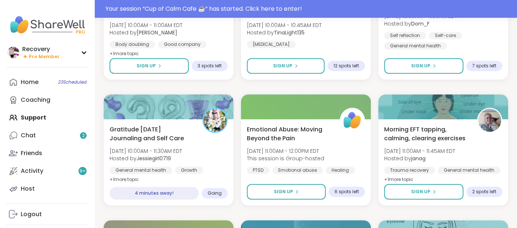
scroll to position [281, 0]
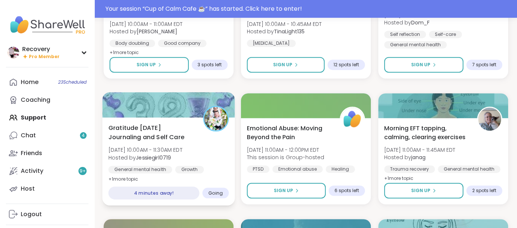
click at [162, 133] on span "Gratitude [DATE] Journaling and Self Care" at bounding box center [151, 132] width 87 height 18
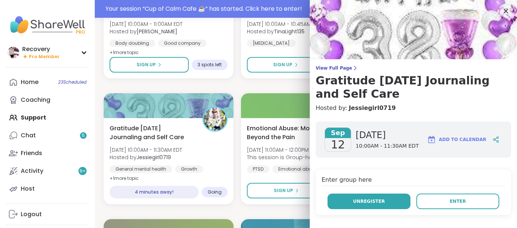
click at [387, 202] on button "Unregister" at bounding box center [368, 201] width 83 height 16
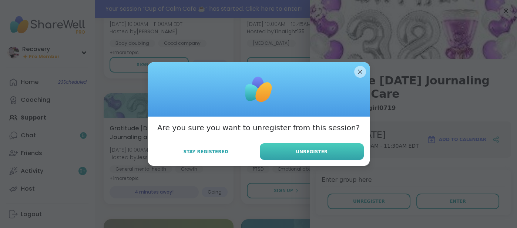
click at [276, 152] on button "Unregister" at bounding box center [312, 151] width 104 height 17
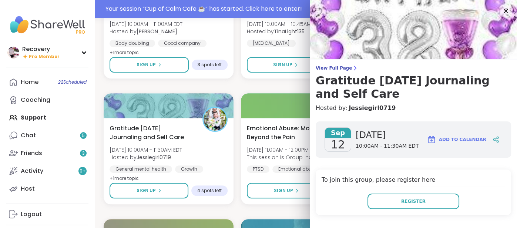
click at [505, 11] on icon at bounding box center [505, 10] width 9 height 9
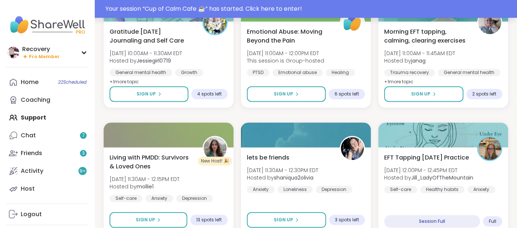
scroll to position [376, 0]
